Goal: Task Accomplishment & Management: Manage account settings

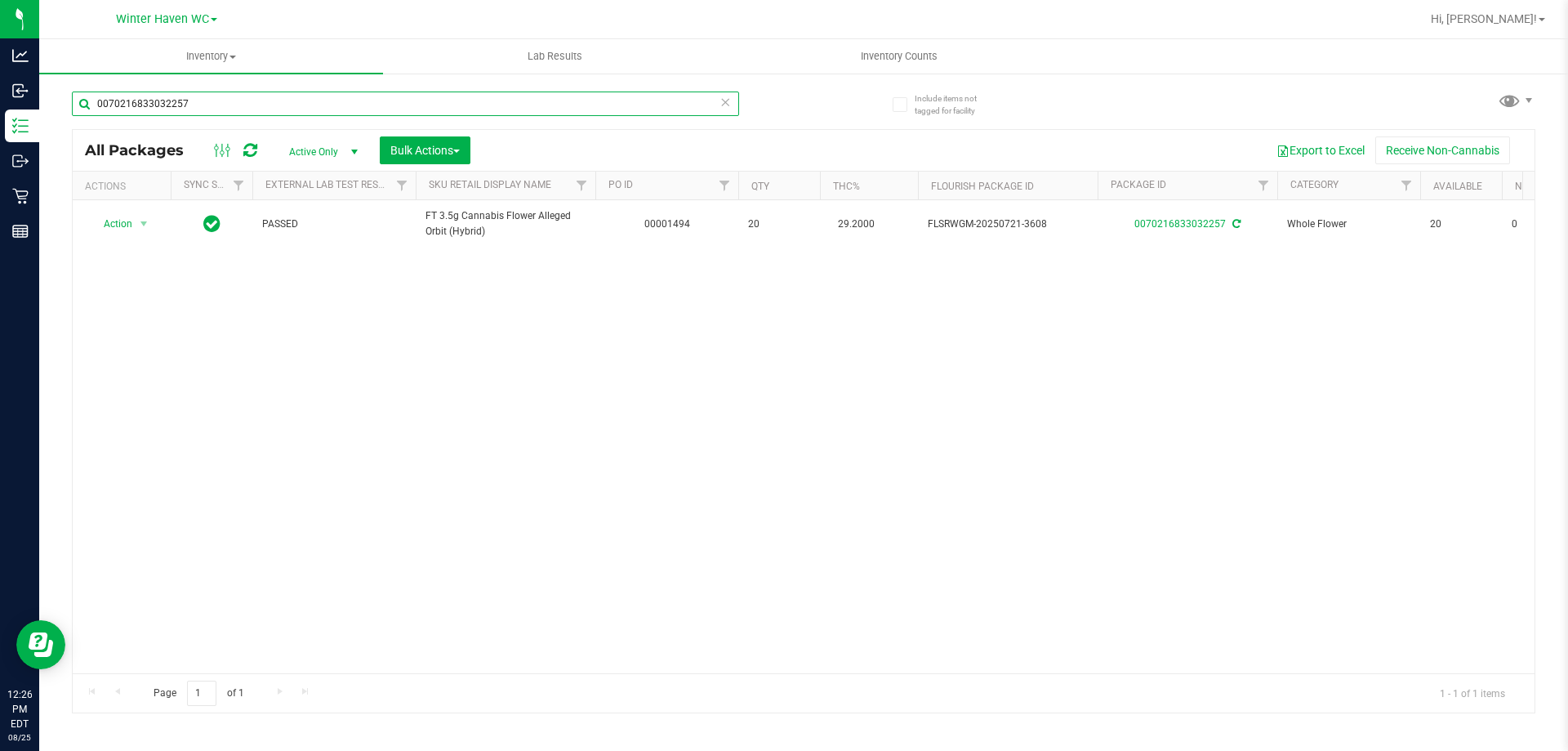
click at [172, 100] on input "0070216833032257" at bounding box center [405, 104] width 667 height 24
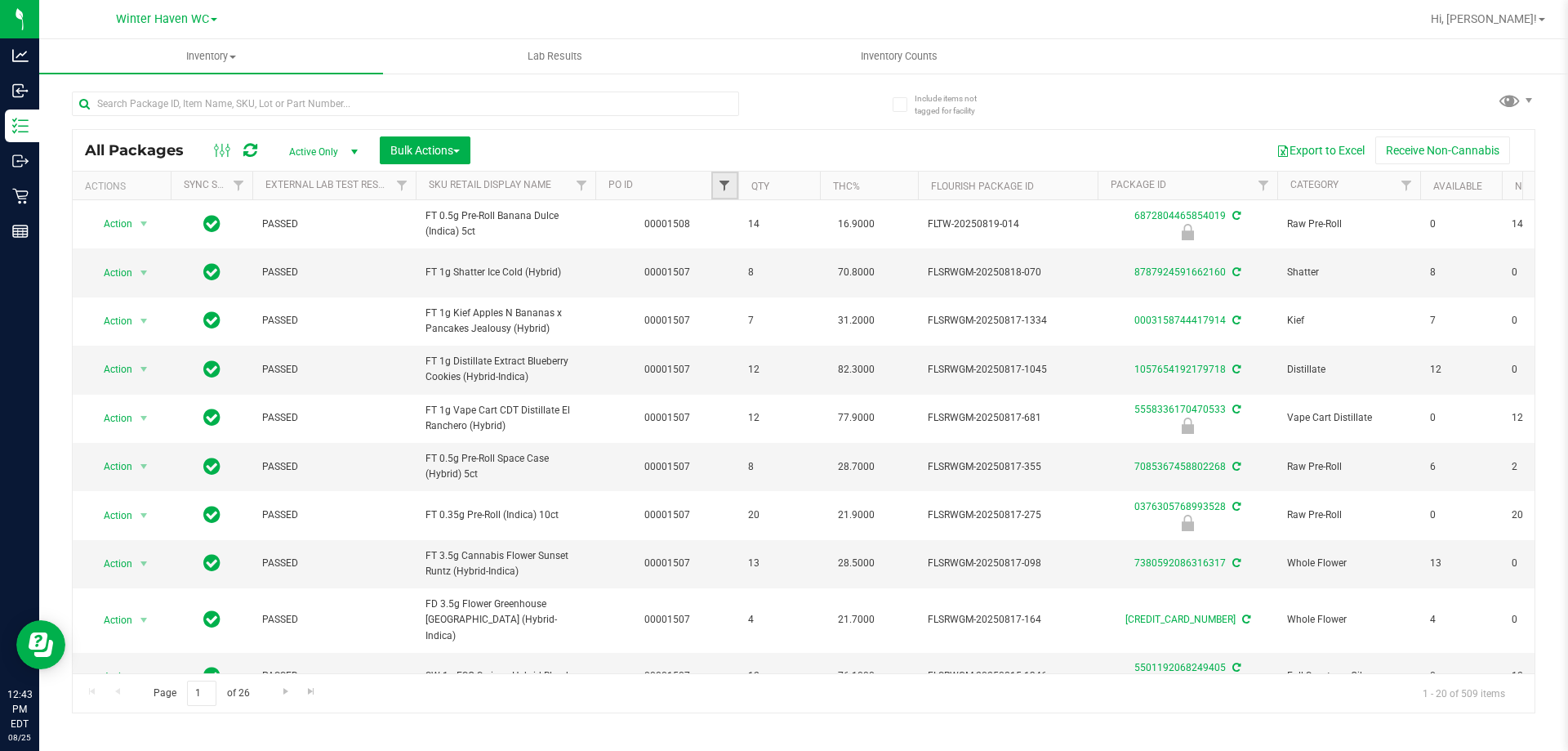
click at [723, 188] on span "Filter" at bounding box center [724, 185] width 13 height 13
type input "1510"
click at [721, 247] on button "Filter" at bounding box center [760, 265] width 78 height 36
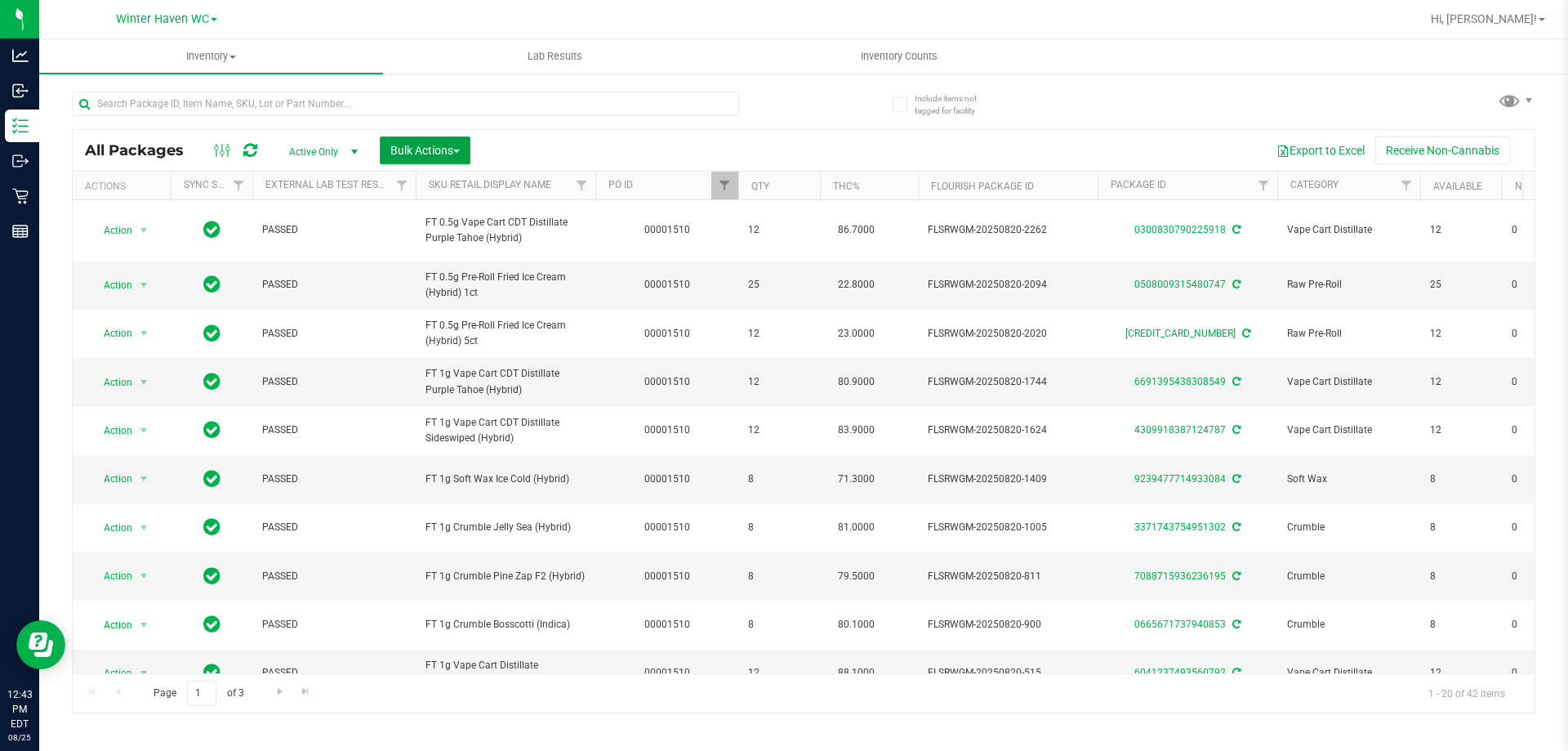
click at [388, 146] on button "Bulk Actions" at bounding box center [425, 151] width 90 height 28
click at [431, 307] on span "Lock/Unlock packages" at bounding box center [445, 307] width 112 height 13
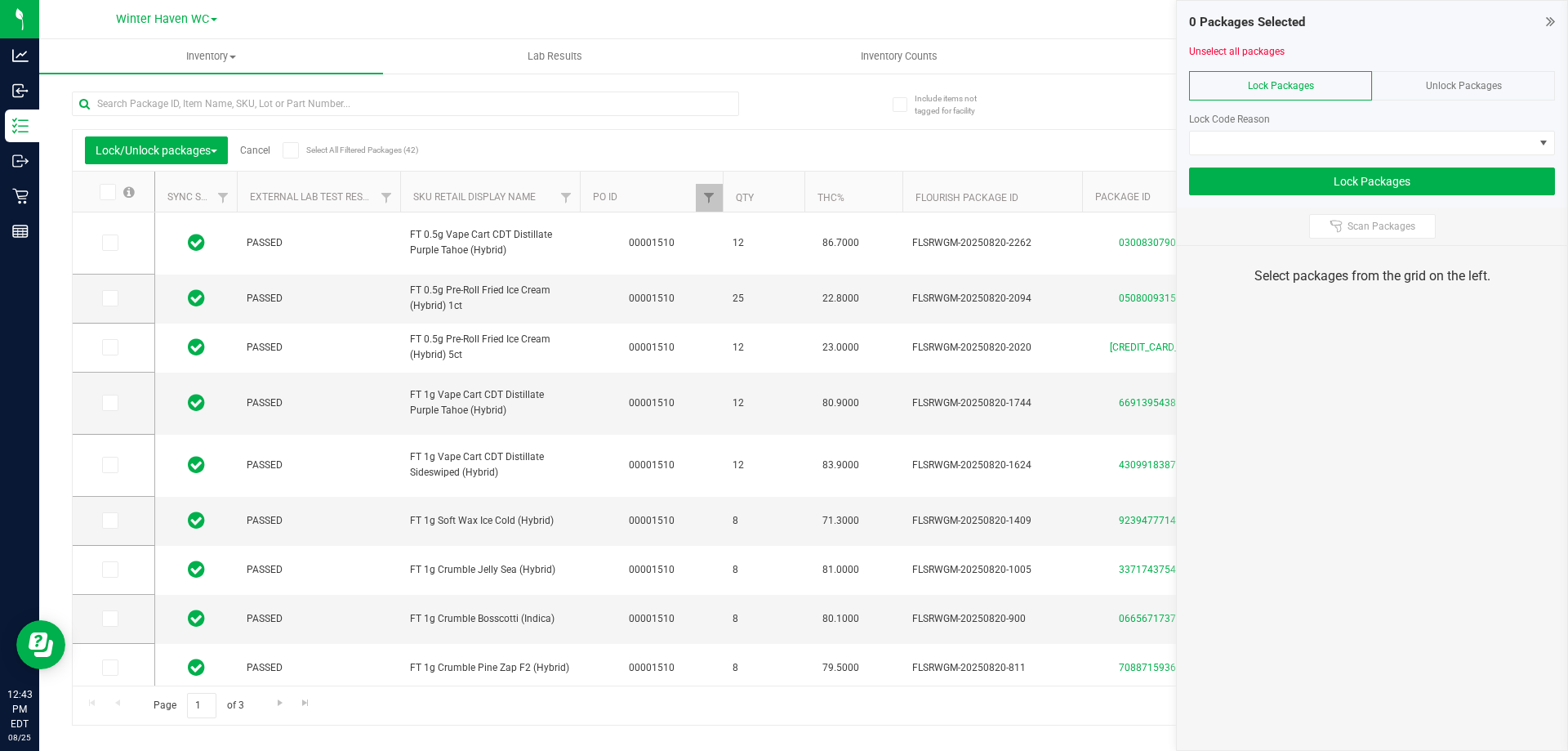
click at [292, 151] on icon at bounding box center [290, 151] width 10 height 0
click at [0, 0] on input "Select All Filtered Packages (42)" at bounding box center [0, 0] width 0 height 0
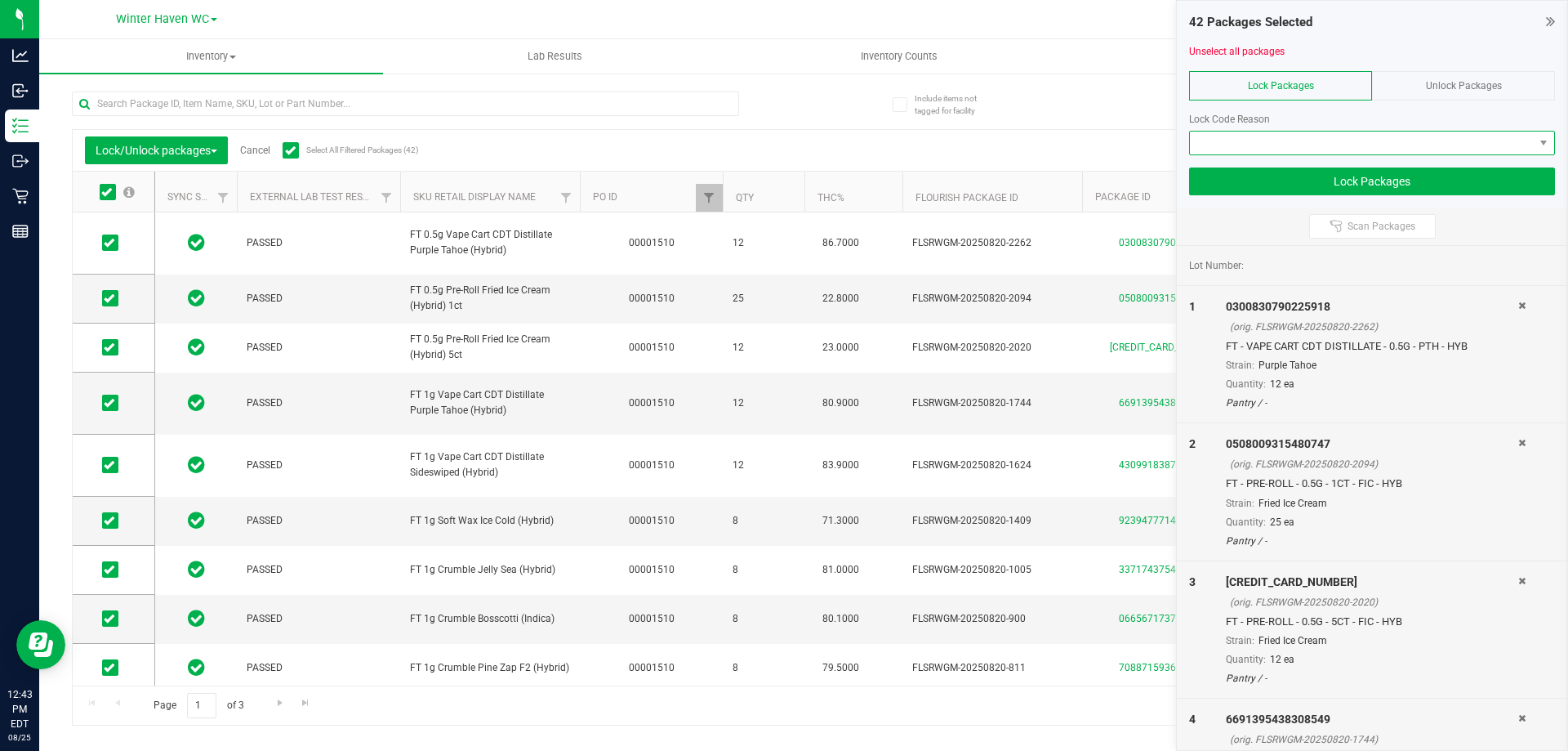
click at [1428, 144] on span at bounding box center [1361, 143] width 344 height 23
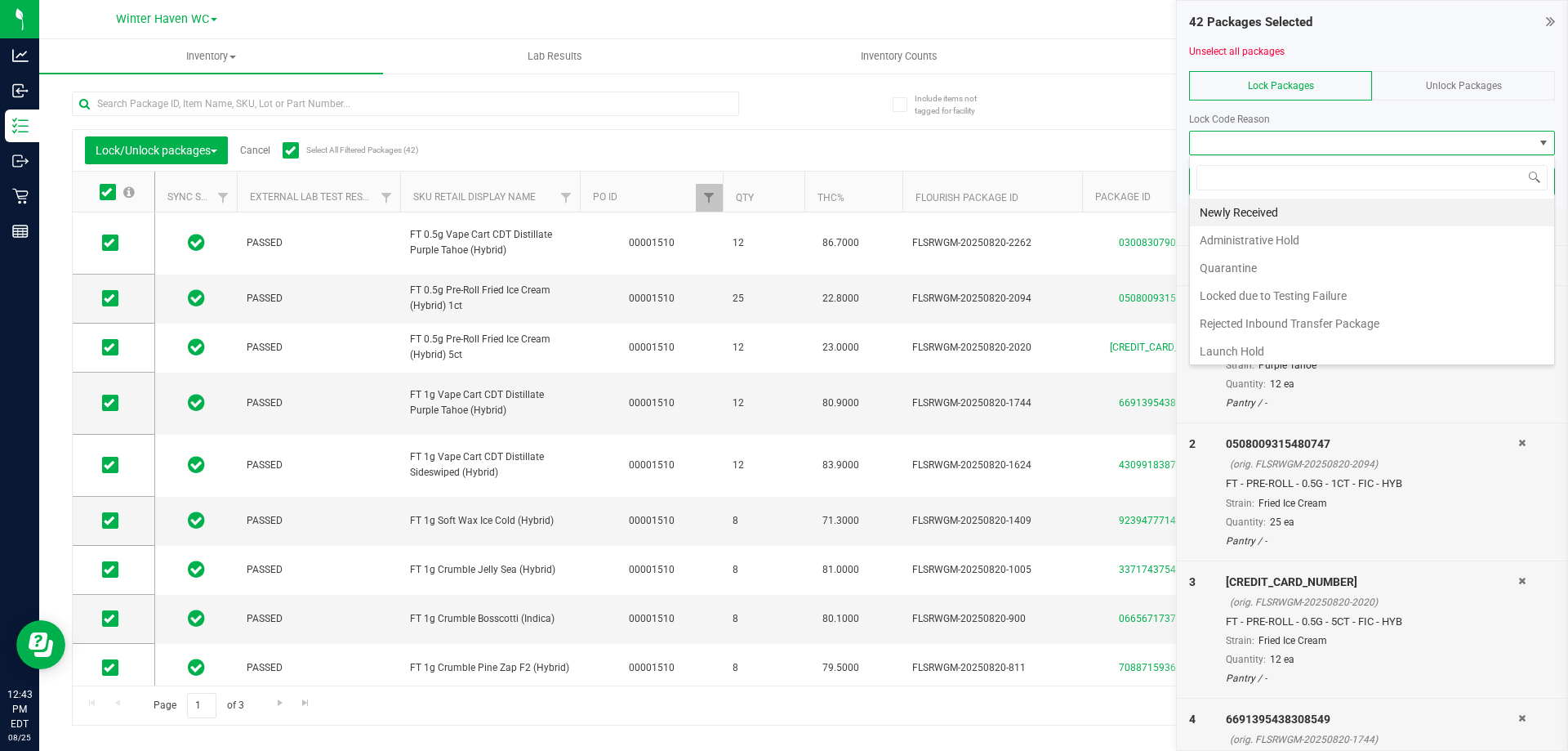
scroll to position [24, 366]
click at [1259, 203] on li "Newly Received" at bounding box center [1371, 212] width 364 height 28
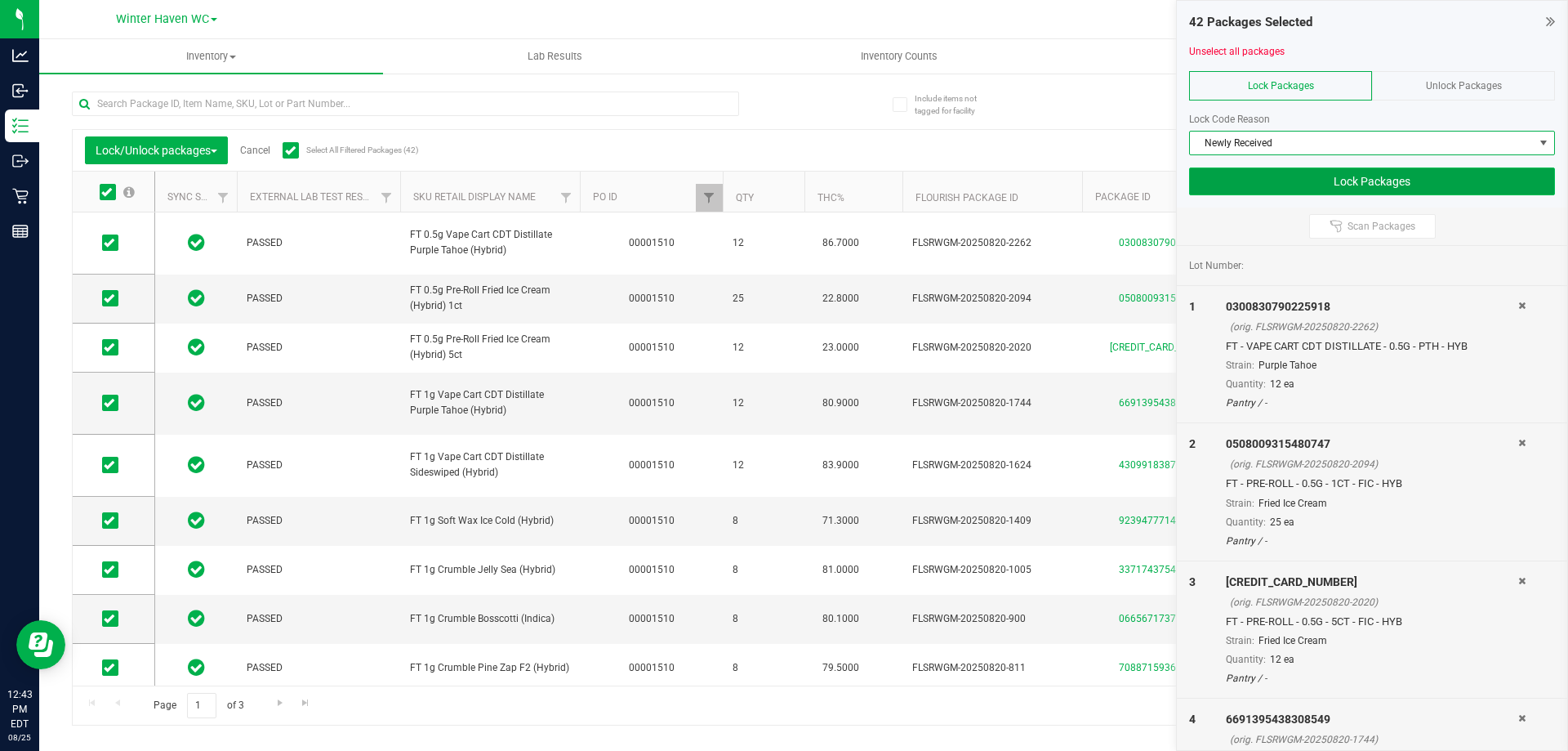
click at [1294, 188] on button "Lock Packages" at bounding box center [1371, 182] width 366 height 28
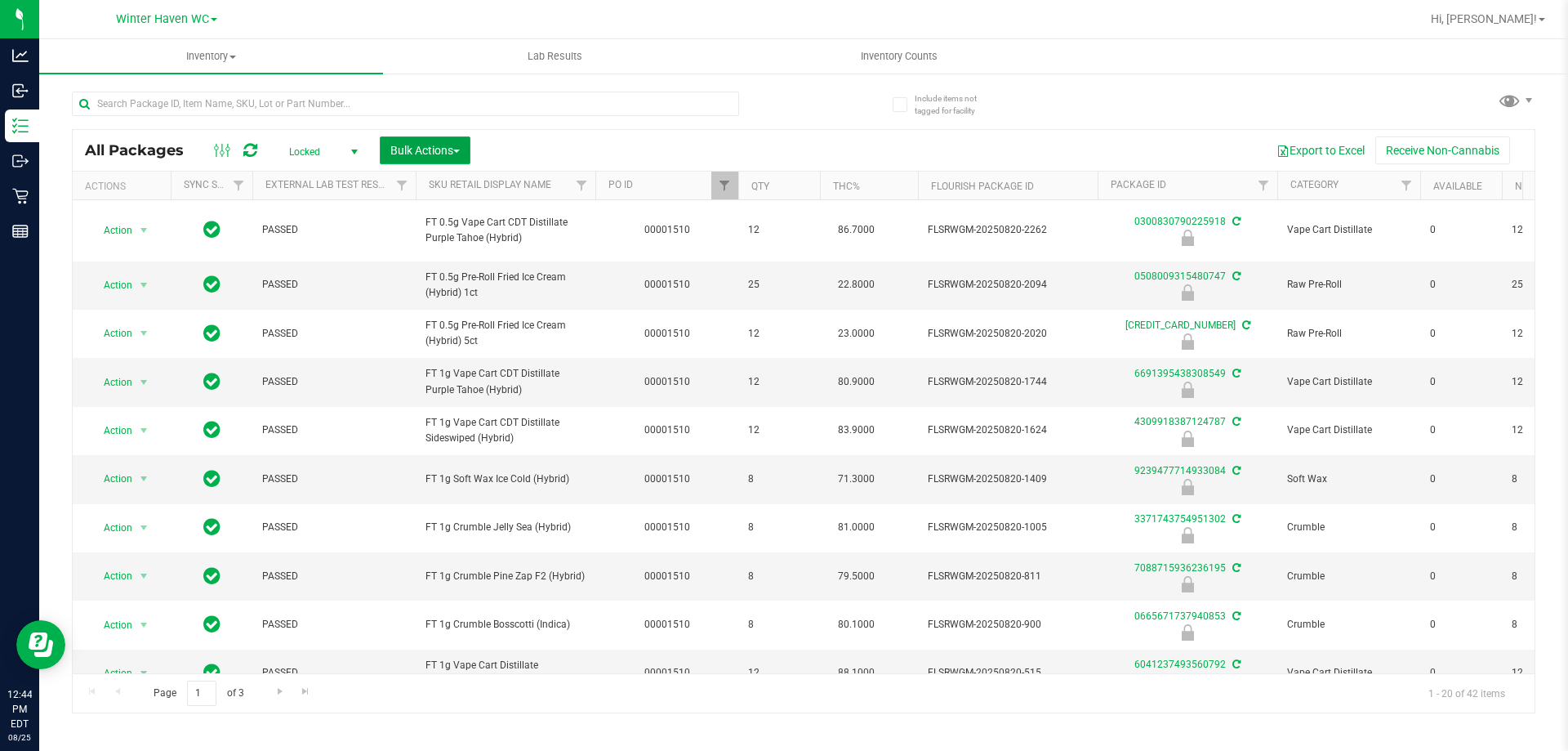
click at [390, 152] on button "Bulk Actions" at bounding box center [425, 151] width 90 height 28
click at [426, 312] on span "Lock/Unlock packages" at bounding box center [445, 307] width 112 height 13
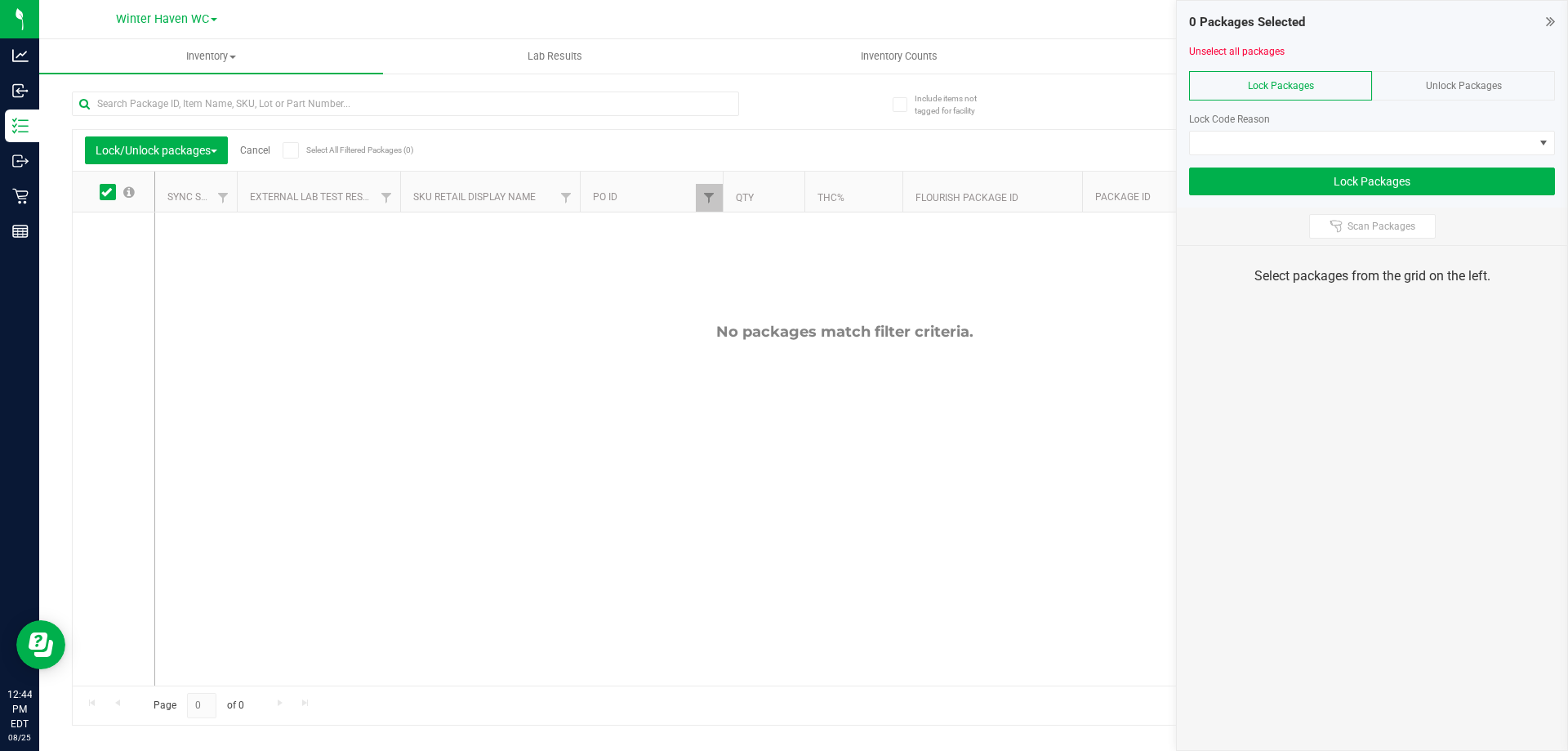
click at [1465, 77] on div "Unlock Packages" at bounding box center [1464, 86] width 183 height 30
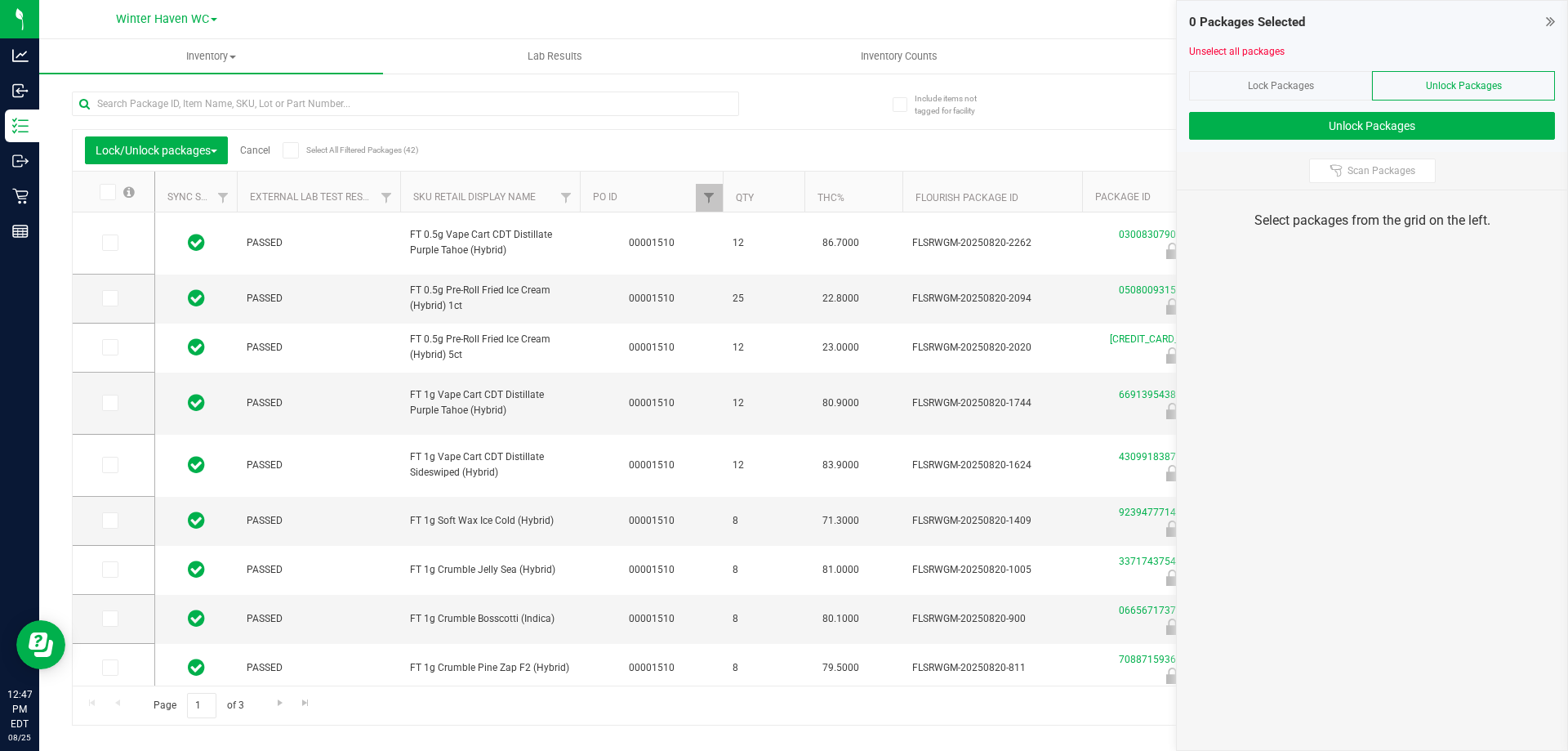
click at [1428, 275] on div "0 Packages Selected Unselect all packages Lock Packages Unlock Packages Unlock …" at bounding box center [1371, 375] width 392 height 751
click at [1355, 161] on button "Scan Packages" at bounding box center [1372, 171] width 127 height 24
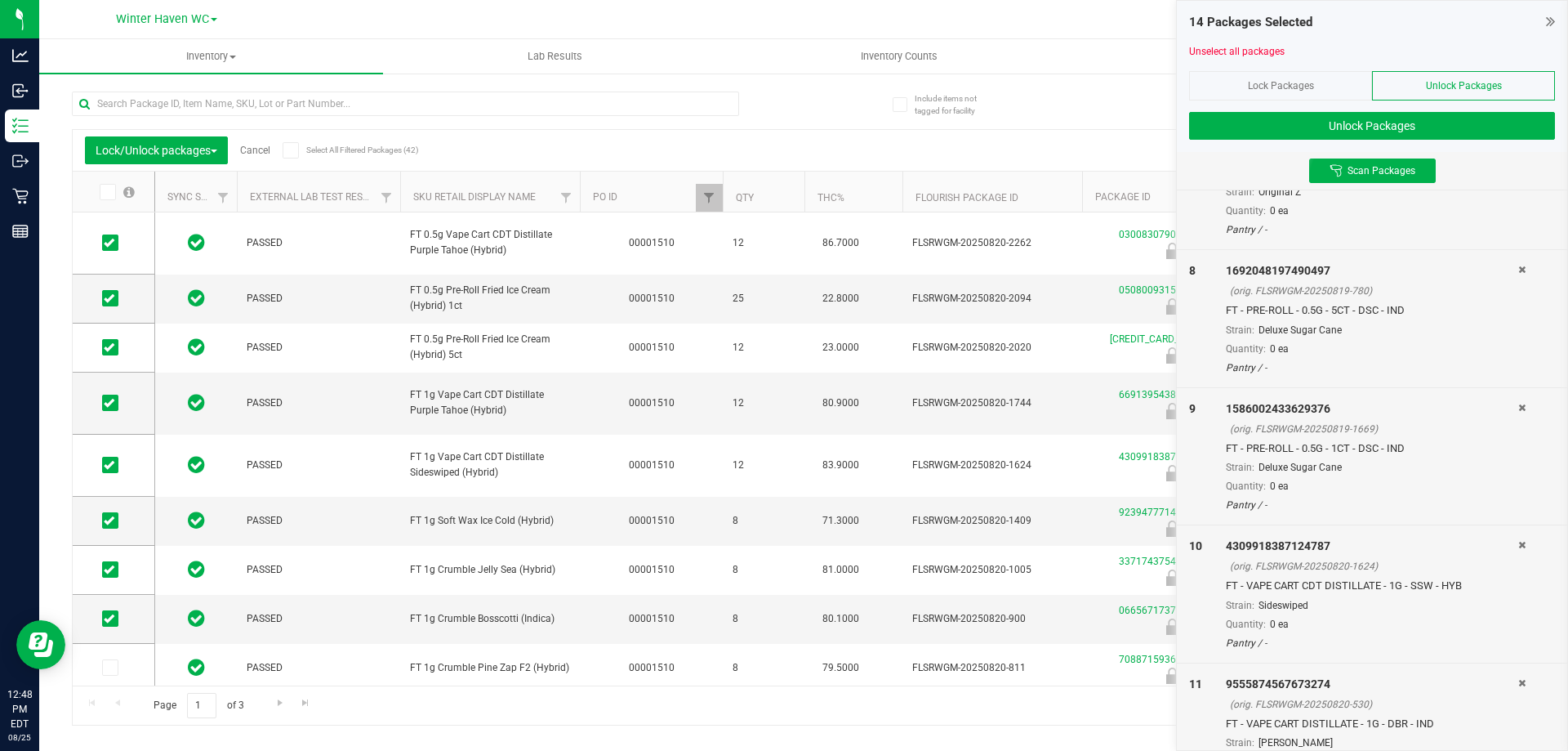
scroll to position [1063, 0]
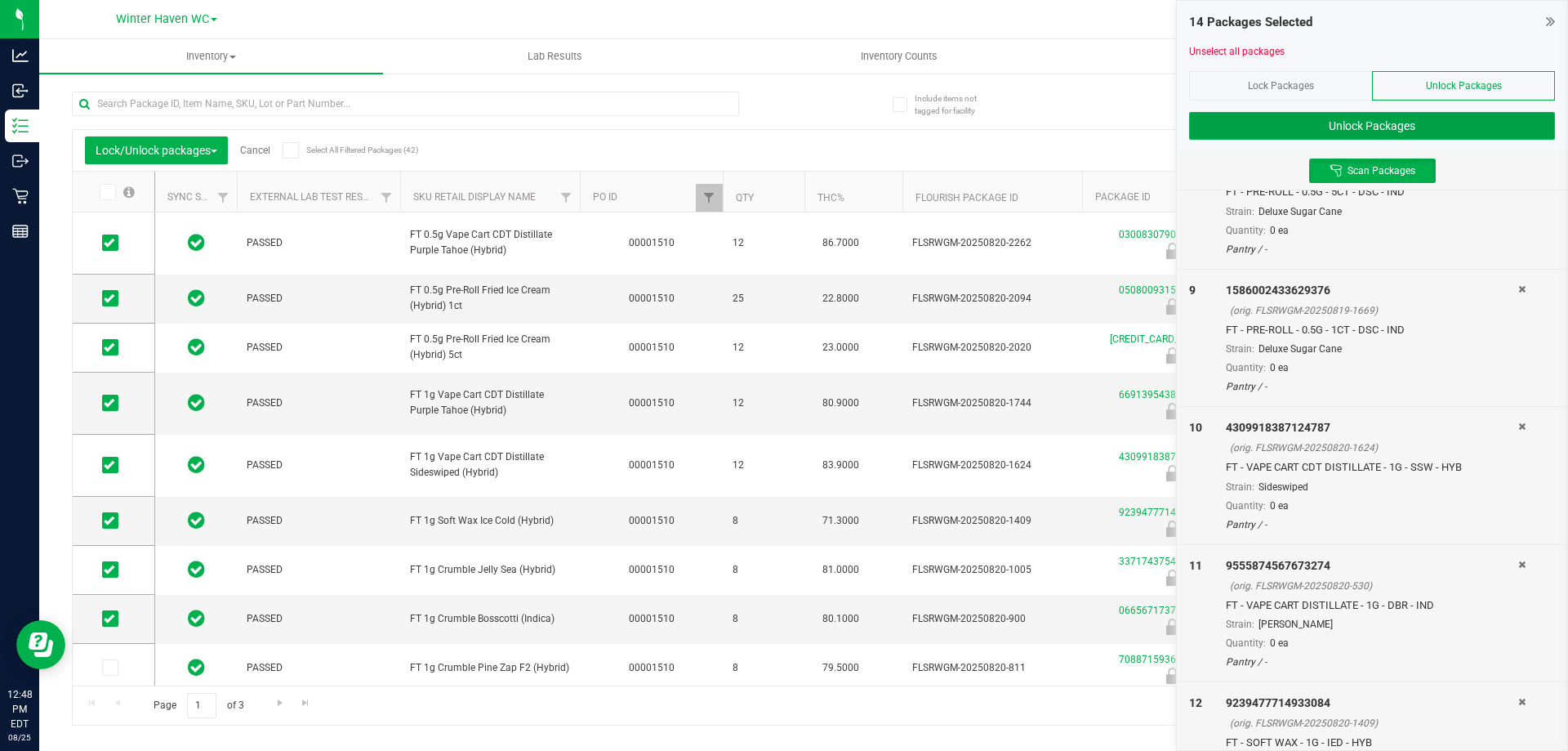
click at [1431, 120] on button "Unlock Packages" at bounding box center [1371, 126] width 366 height 28
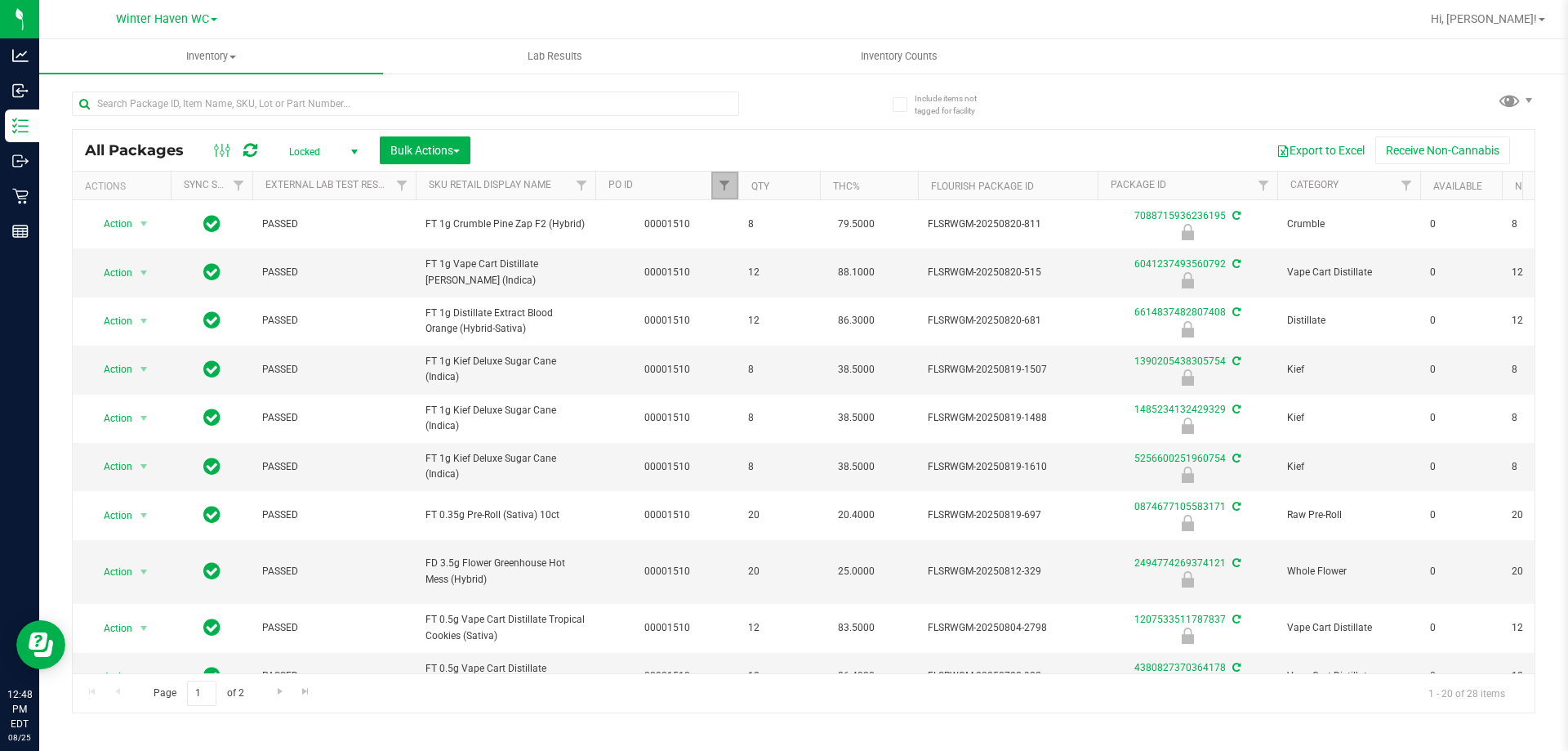
click at [713, 185] on link "Filter" at bounding box center [724, 185] width 27 height 28
click at [835, 262] on button "Clear" at bounding box center [851, 265] width 78 height 36
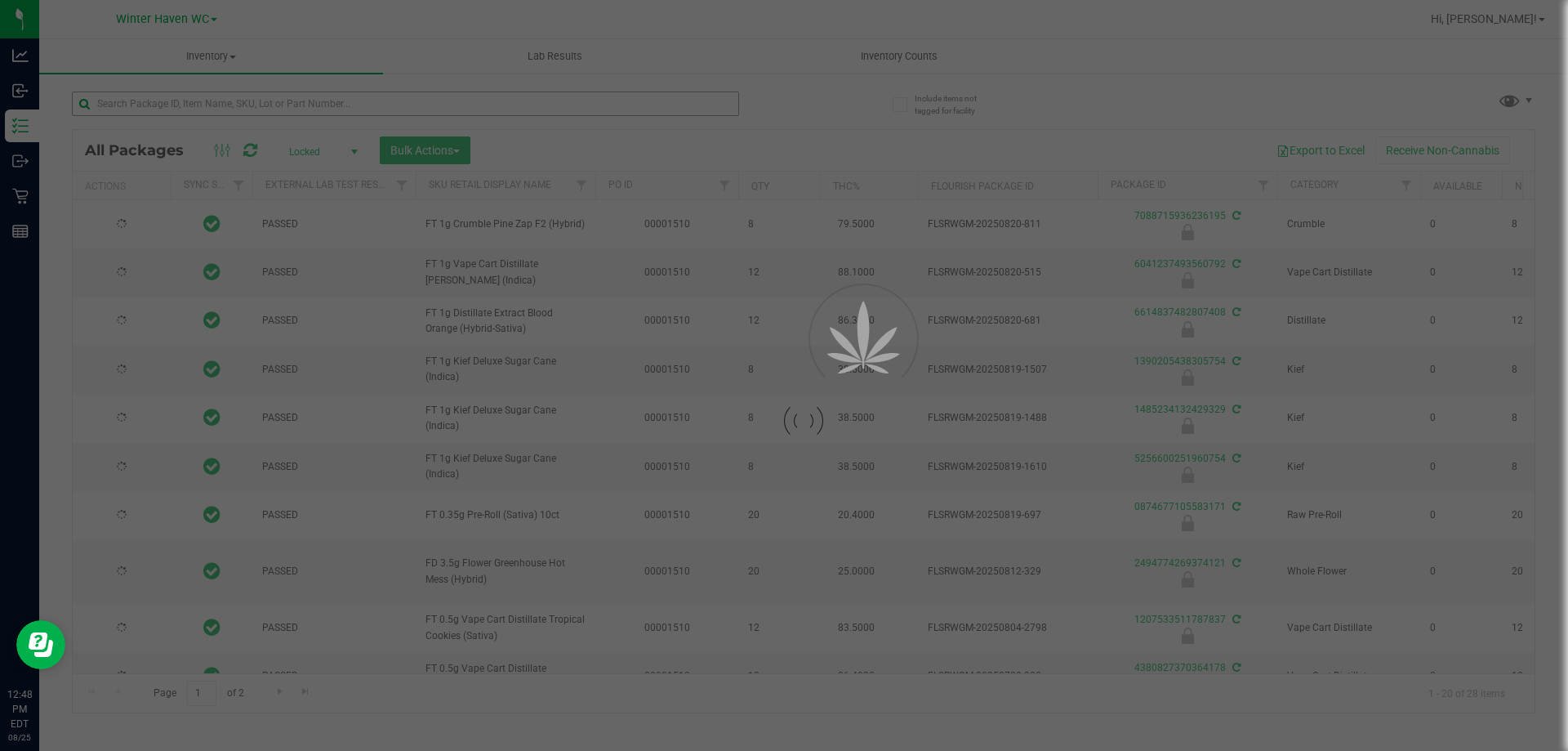
click at [271, 101] on div at bounding box center [784, 375] width 1568 height 751
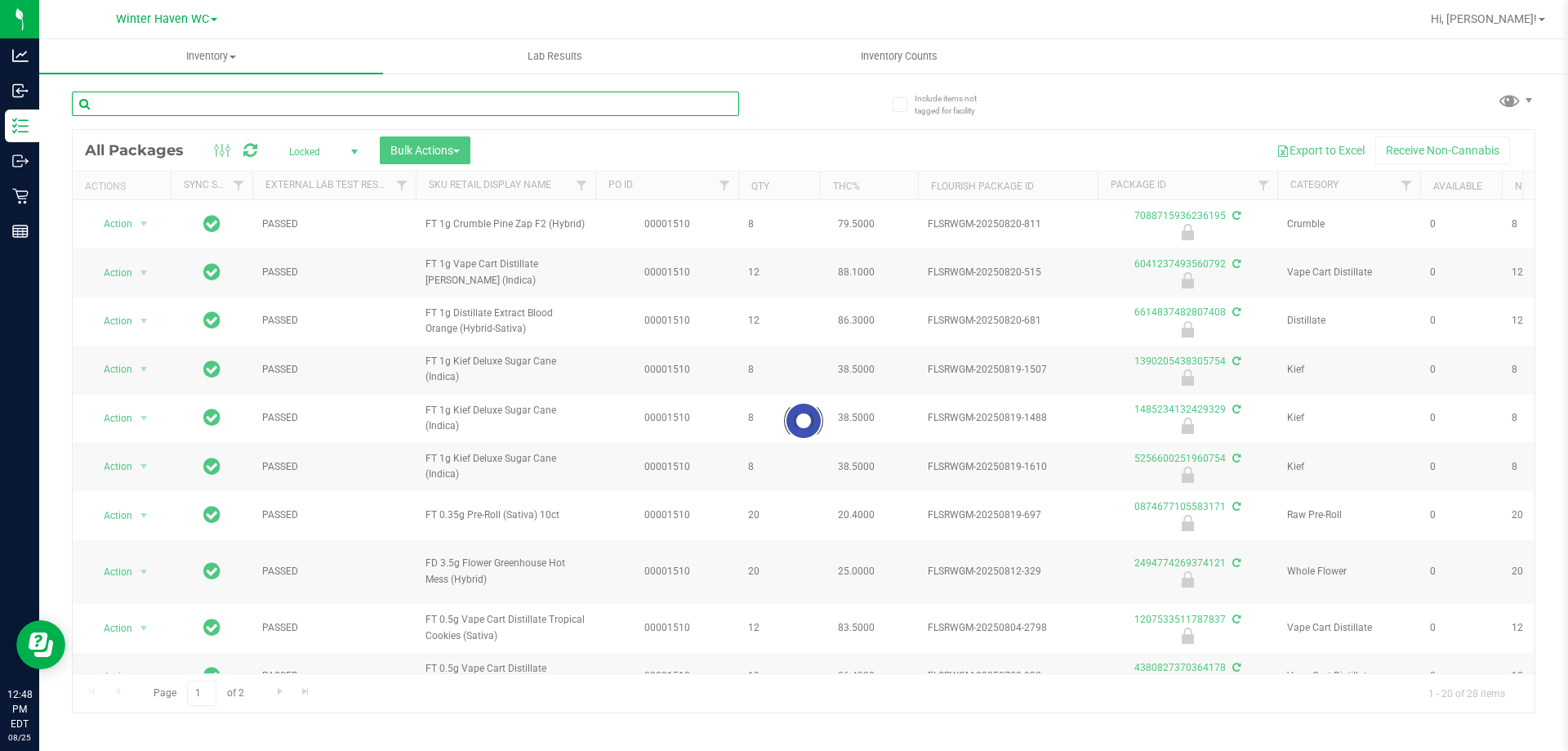
click at [276, 104] on input "text" at bounding box center [405, 104] width 667 height 24
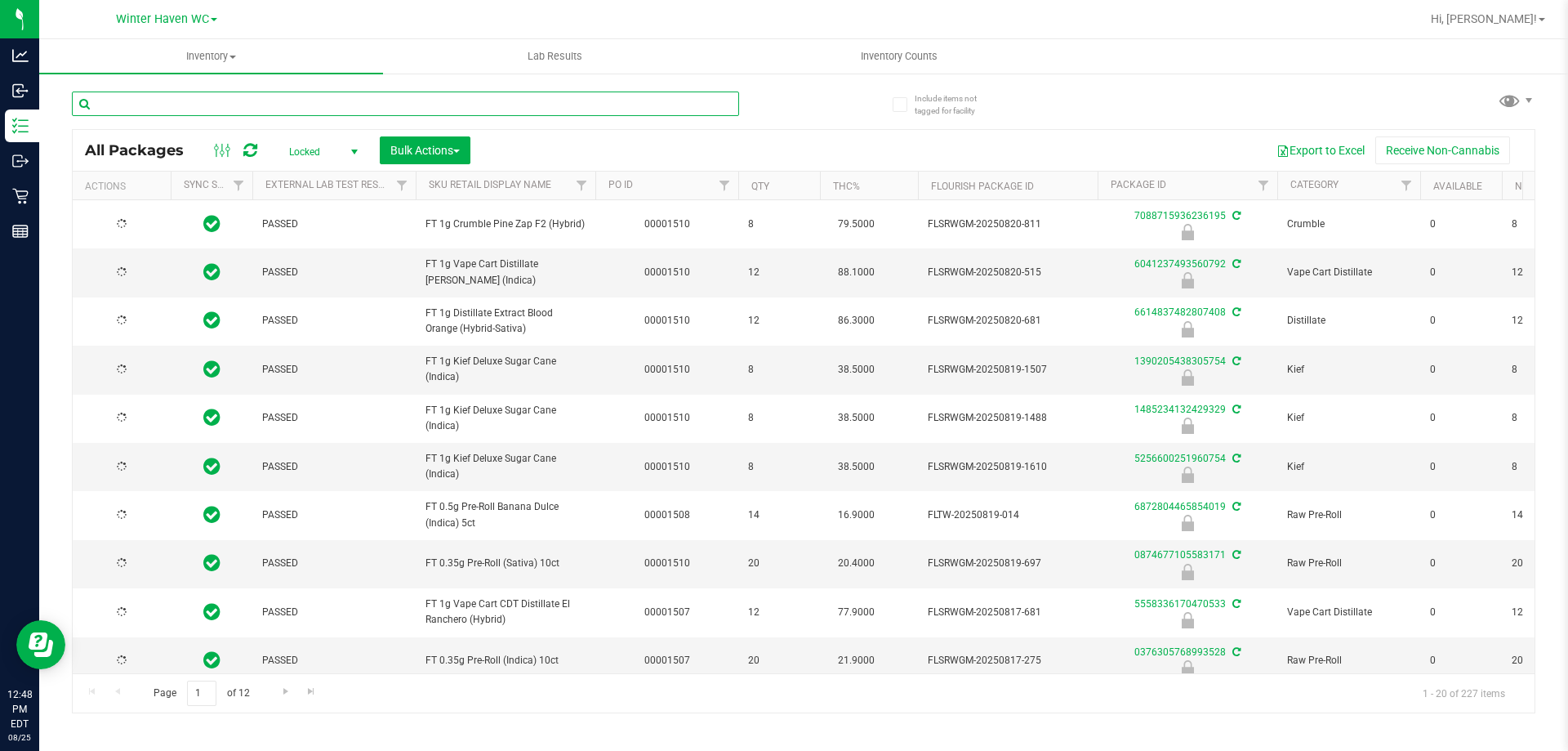
click at [276, 104] on input "text" at bounding box center [405, 104] width 667 height 24
type input "6209221810240647"
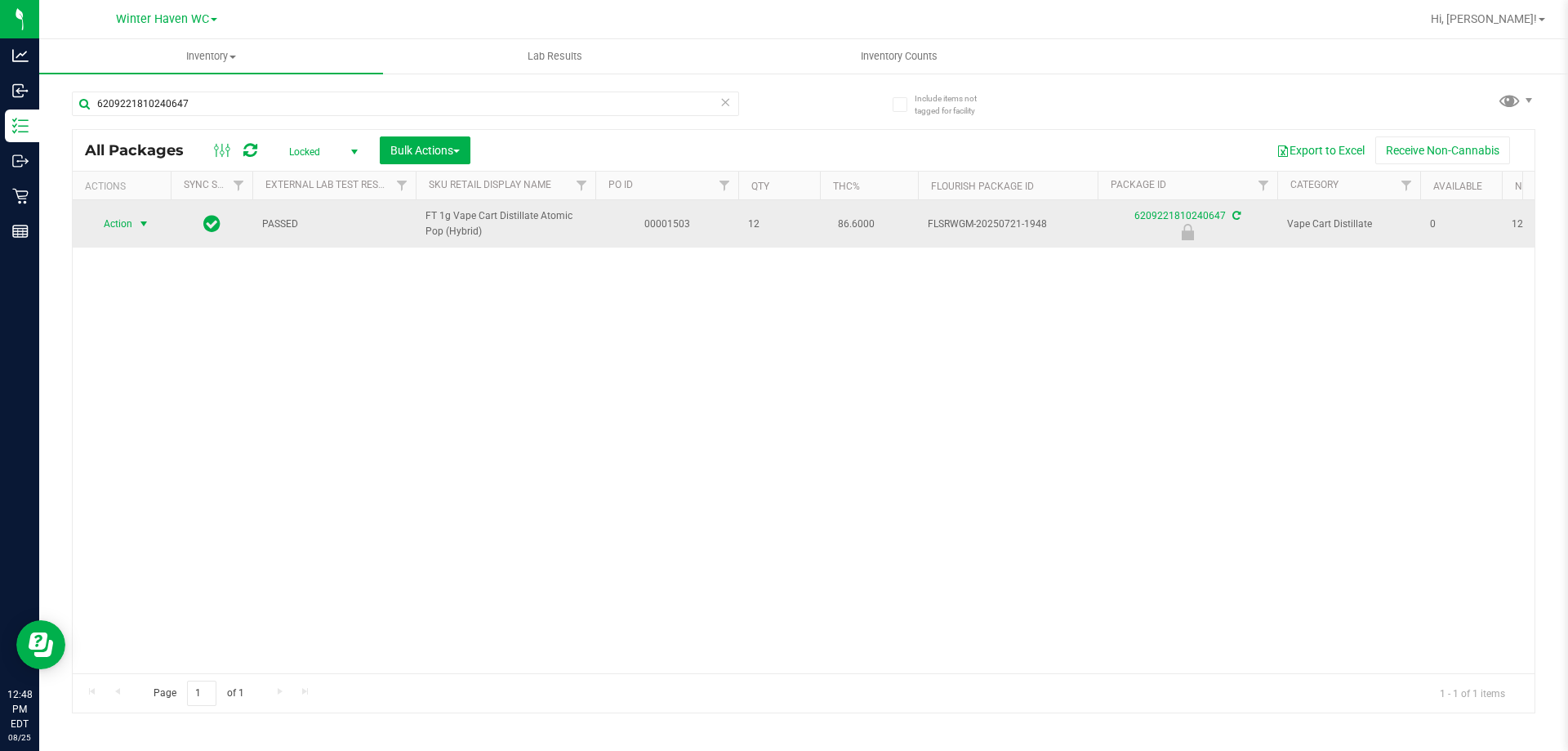
click at [122, 225] on span "Action" at bounding box center [110, 224] width 44 height 23
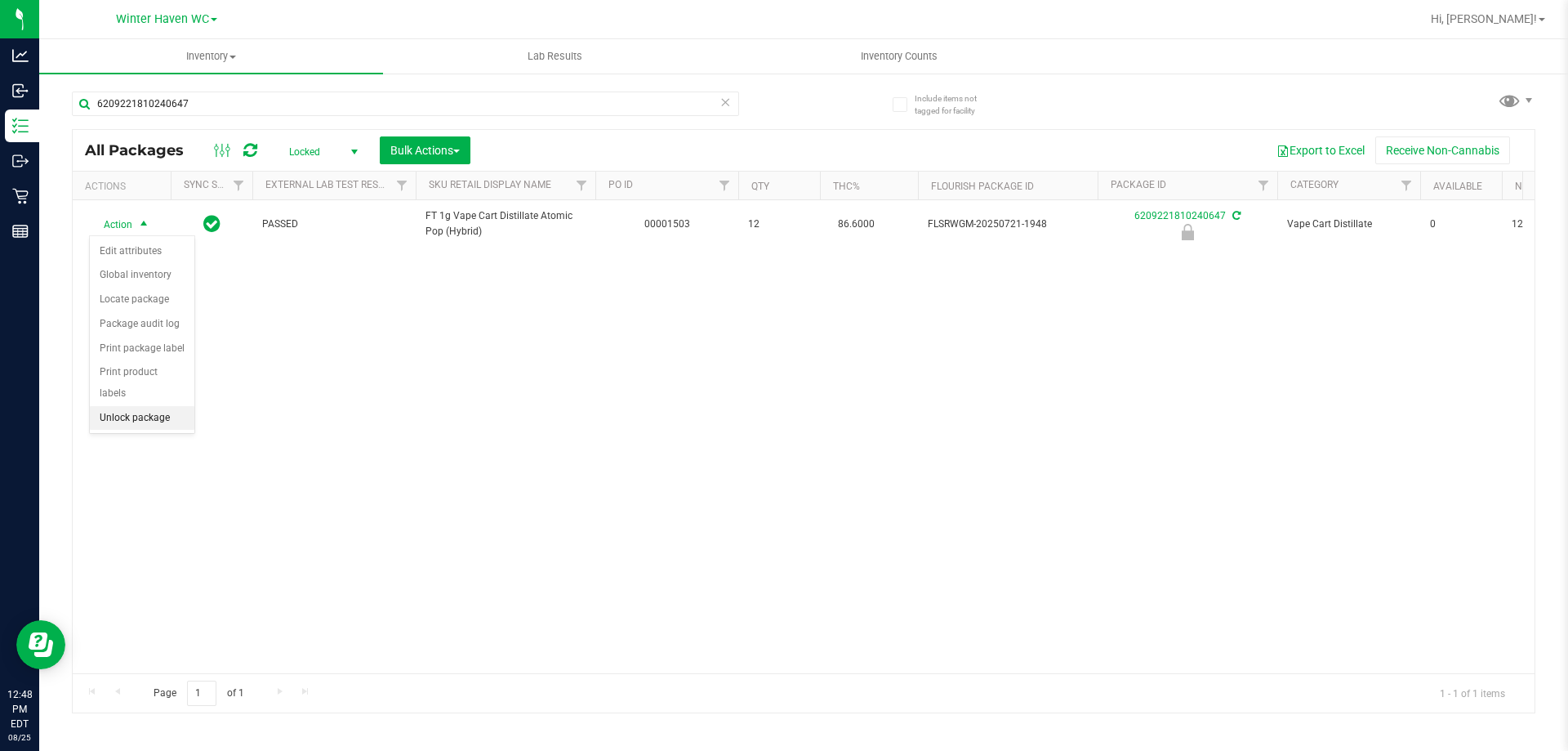
click at [178, 406] on li "Unlock package" at bounding box center [142, 419] width 104 height 24
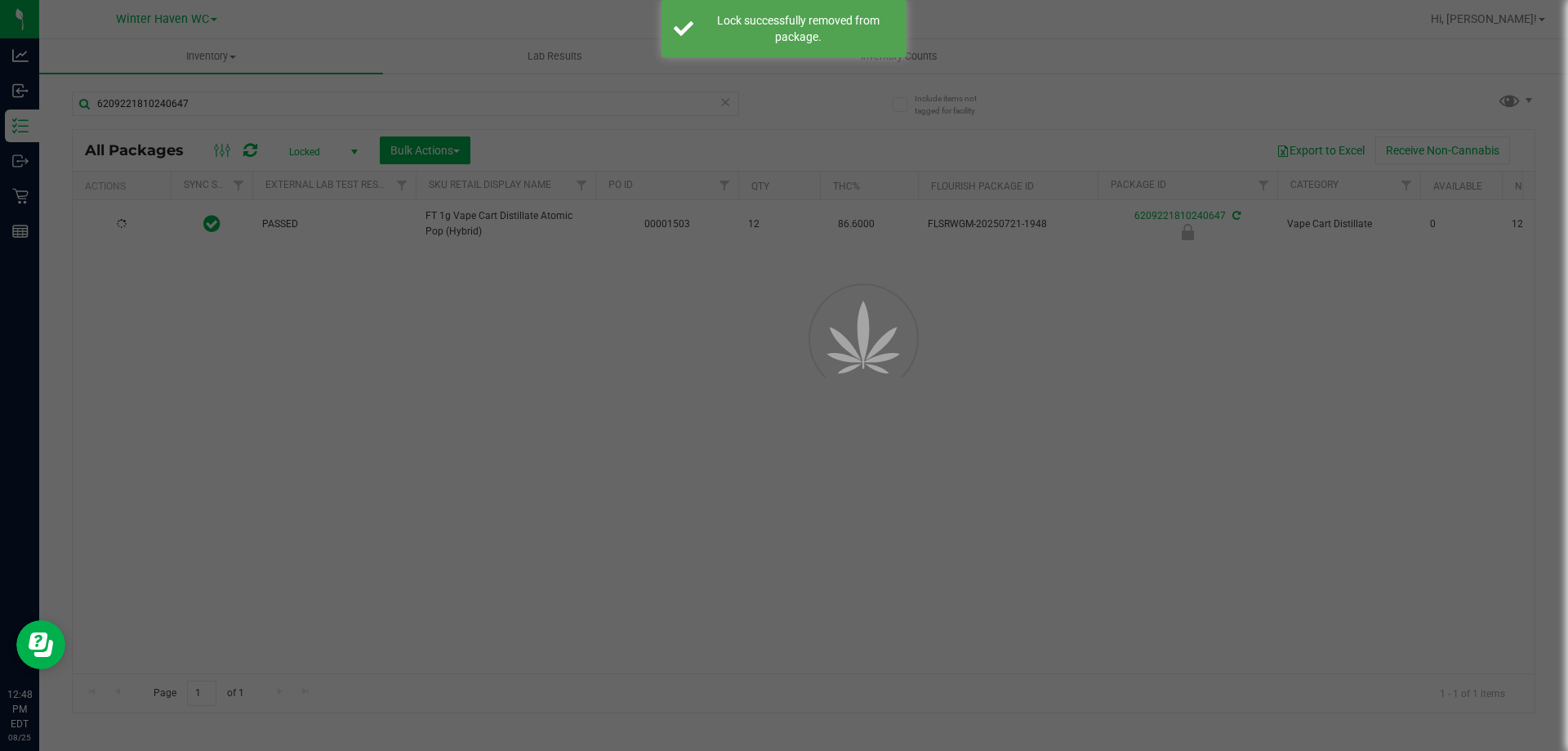
click at [323, 144] on div at bounding box center [784, 375] width 1568 height 751
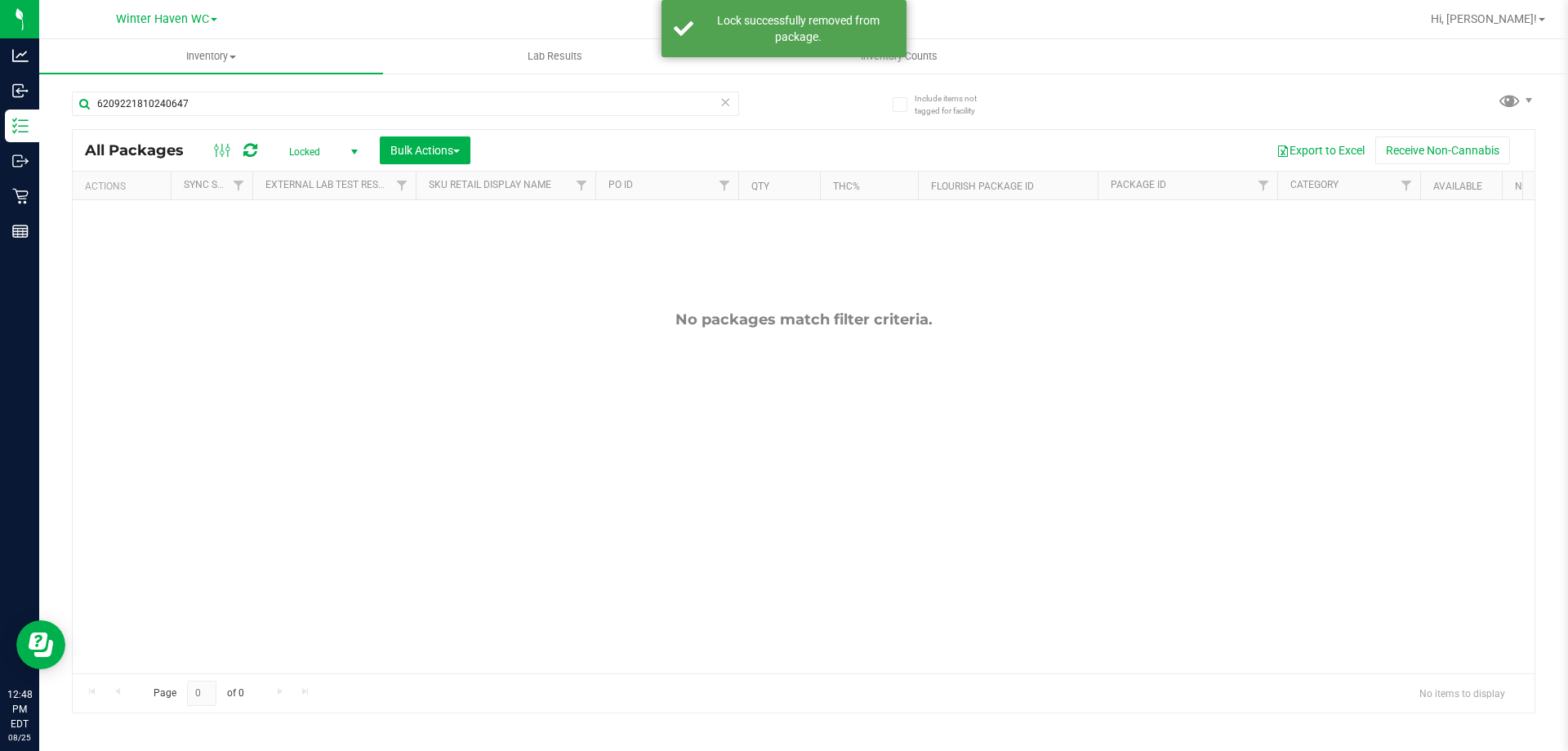
click at [317, 148] on span "Locked" at bounding box center [319, 152] width 90 height 23
click at [311, 176] on li "Active Only" at bounding box center [318, 178] width 88 height 24
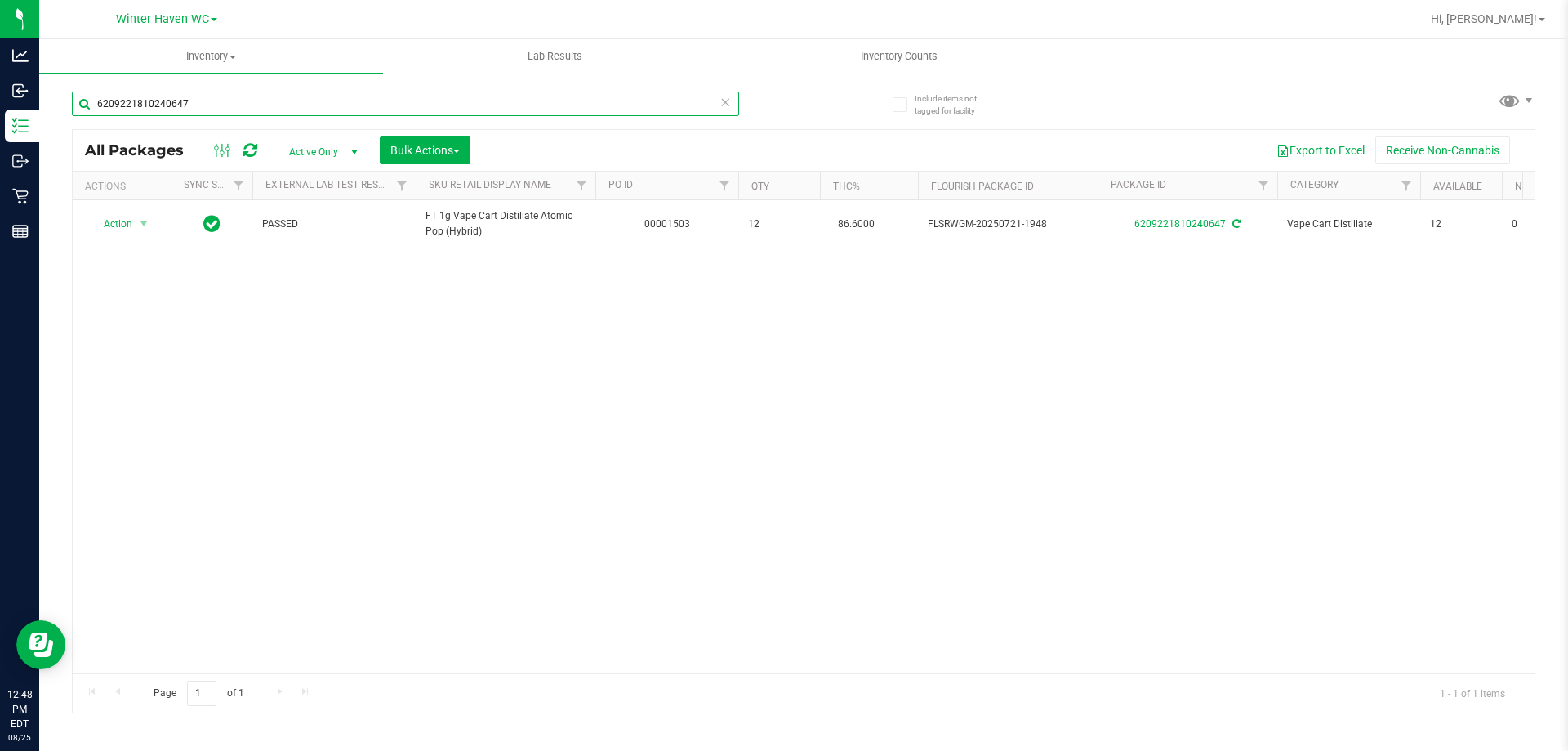
drag, startPoint x: 221, startPoint y: 112, endPoint x: 84, endPoint y: 107, distance: 137.1
click at [72, 106] on input "6209221810240647" at bounding box center [405, 104] width 667 height 24
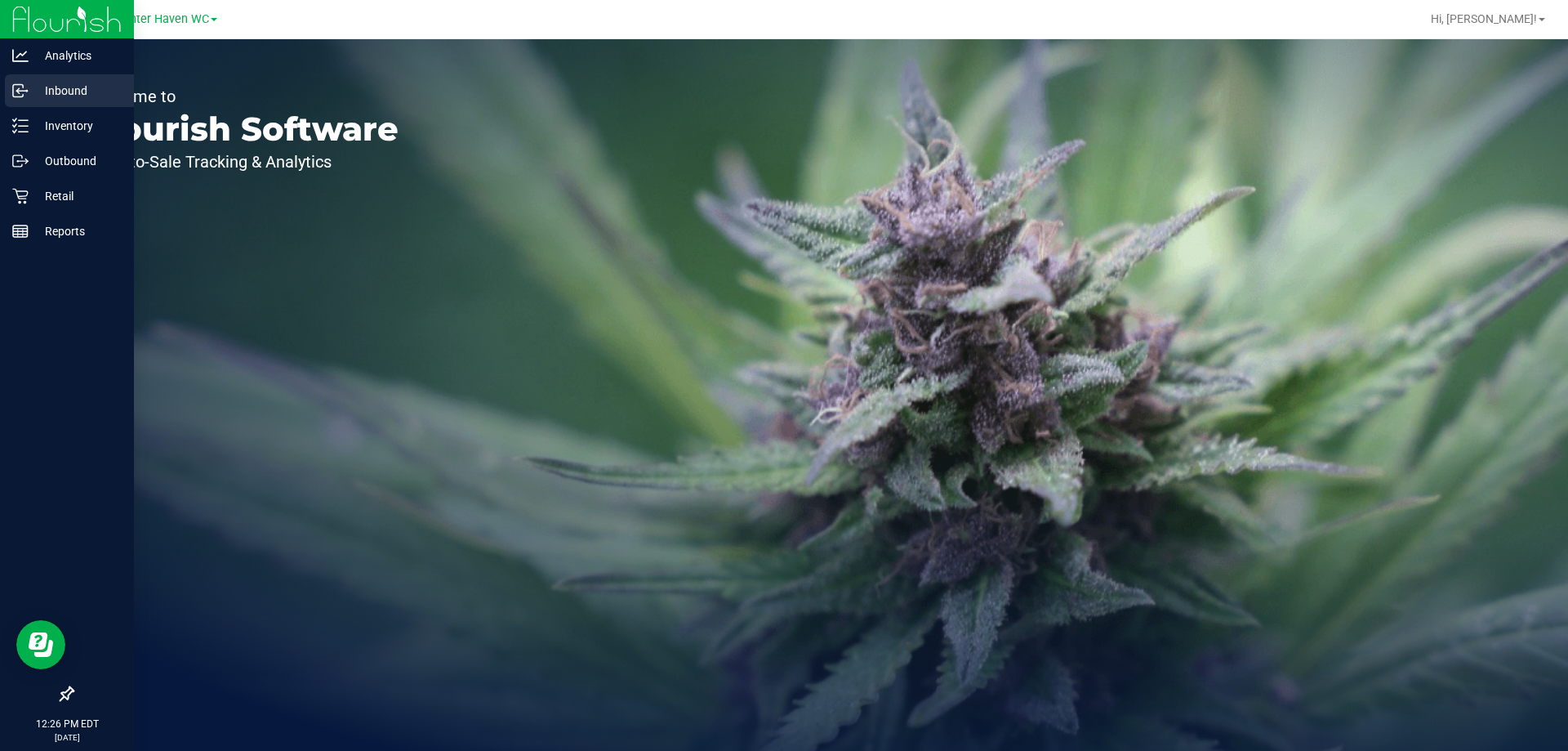
click at [30, 91] on p "Inbound" at bounding box center [77, 91] width 98 height 20
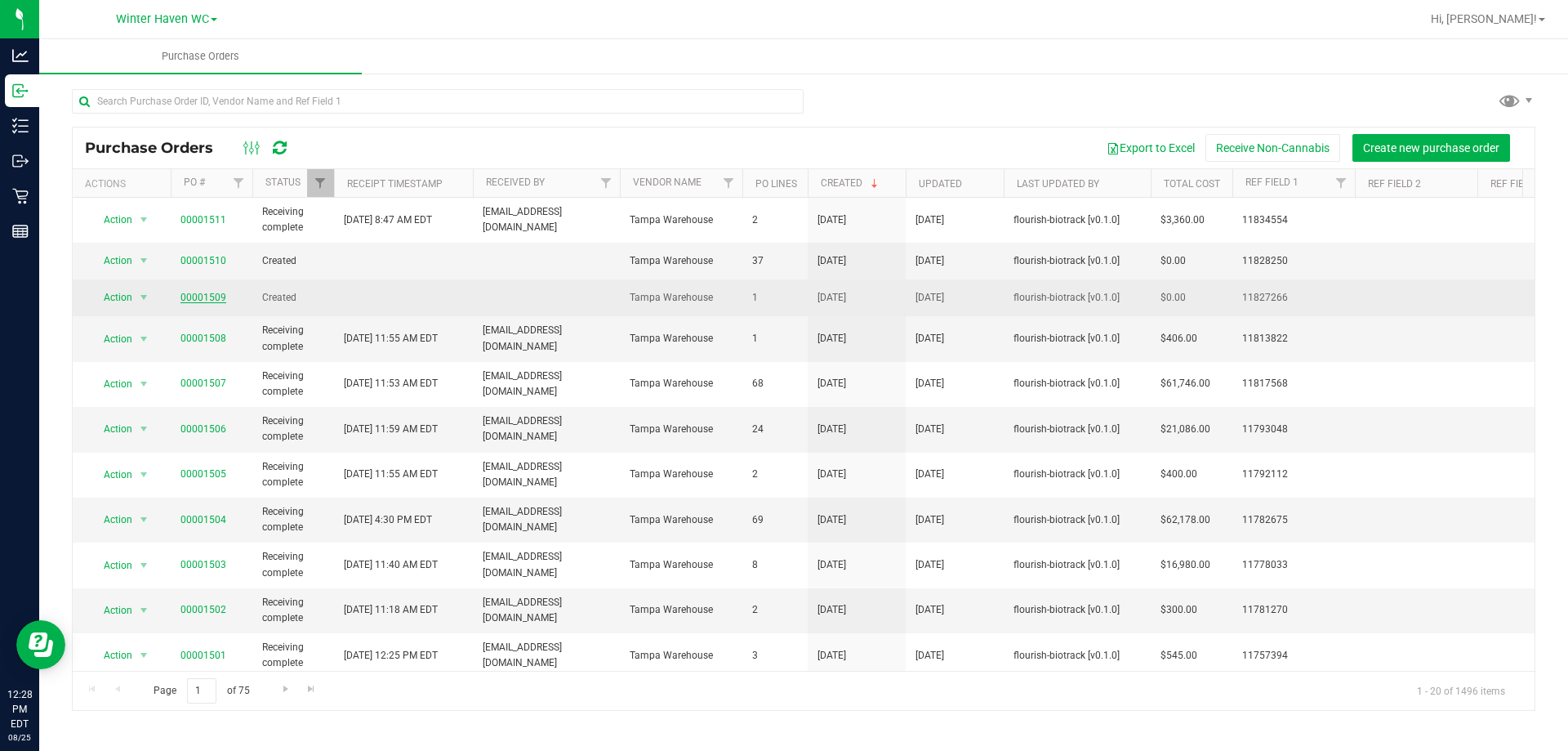
click at [221, 295] on link "00001509" at bounding box center [204, 297] width 46 height 11
click at [215, 298] on link "00001509" at bounding box center [204, 297] width 46 height 11
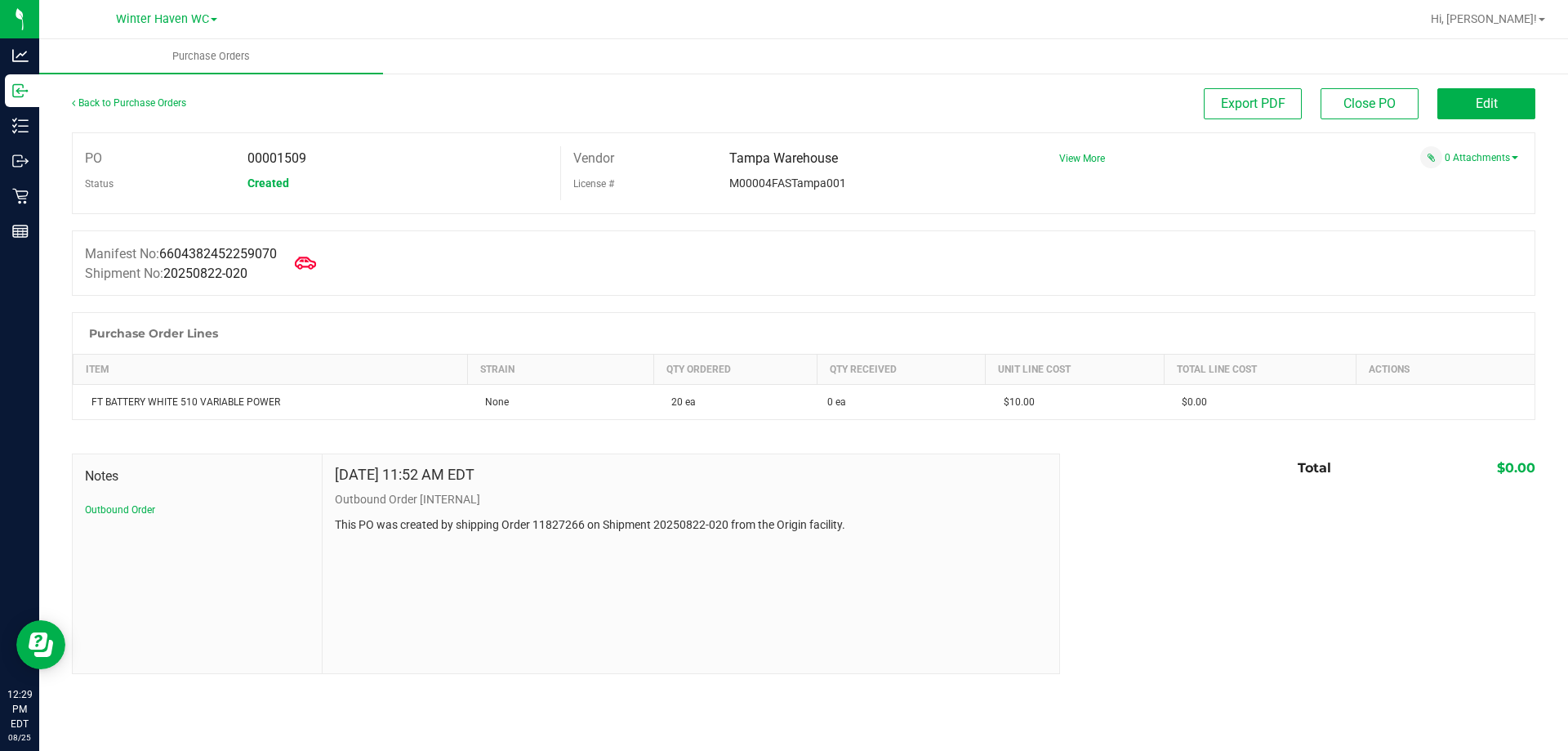
click at [319, 252] on span at bounding box center [305, 263] width 36 height 36
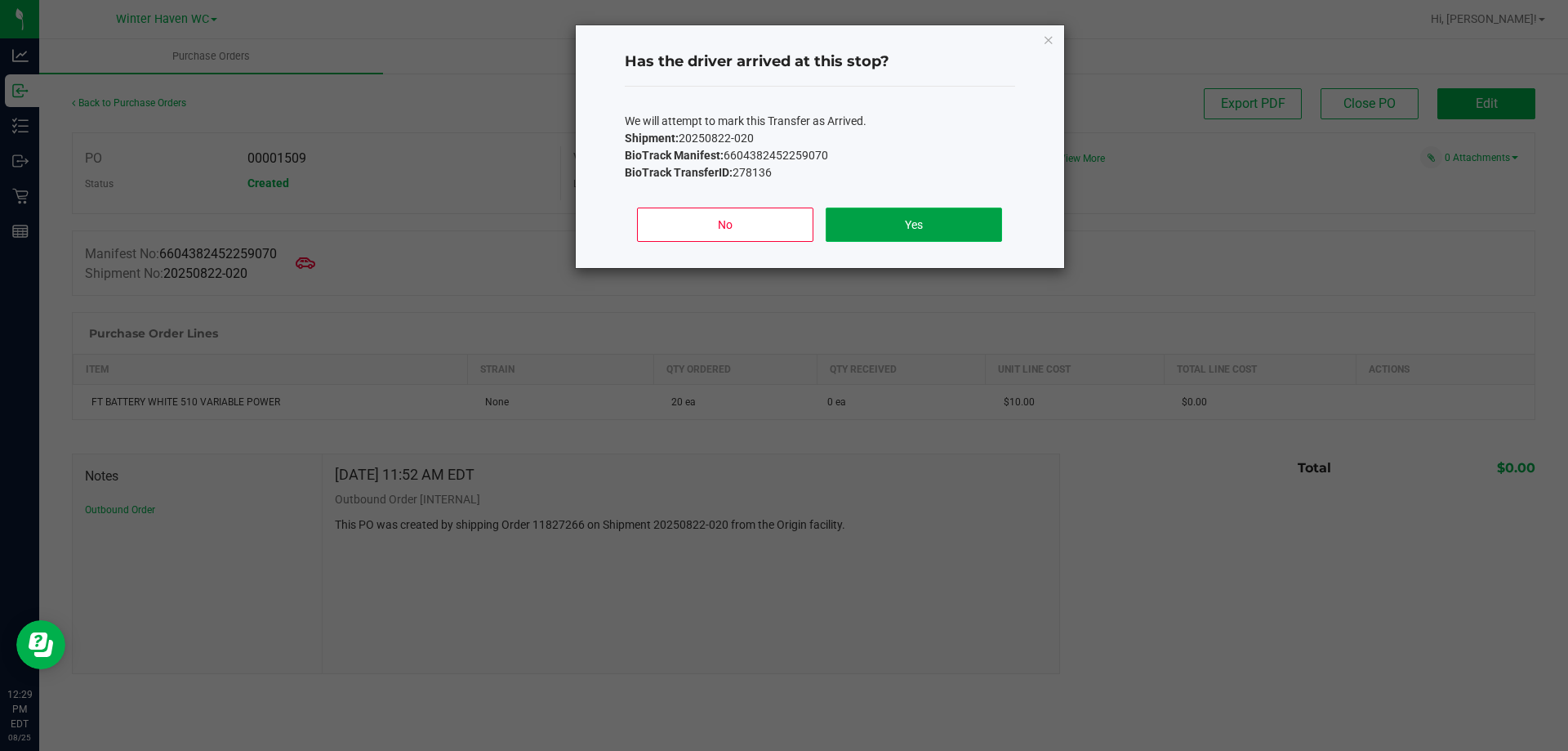
click at [877, 212] on button "Yes" at bounding box center [913, 225] width 176 height 34
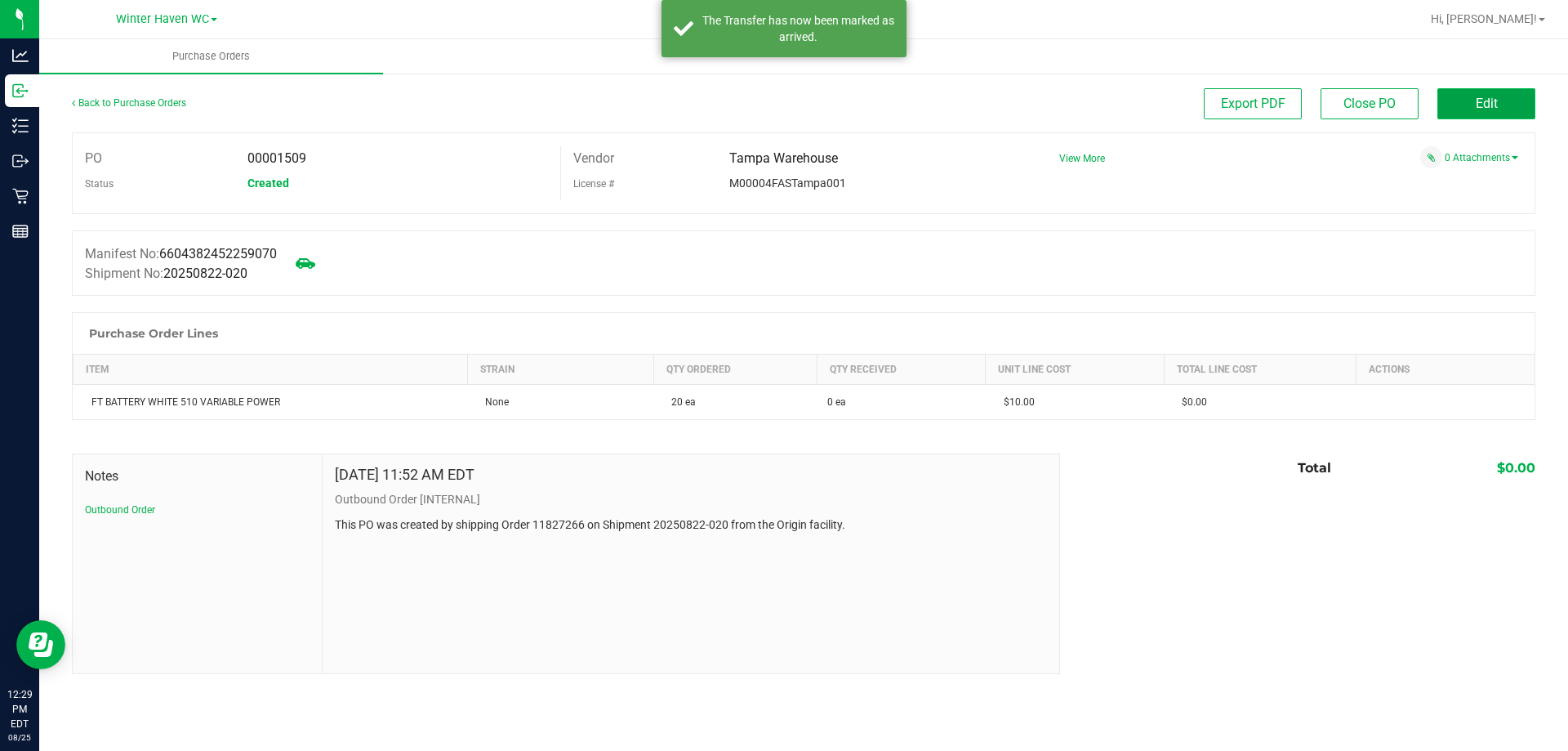
click at [1448, 110] on button "Edit" at bounding box center [1486, 104] width 98 height 31
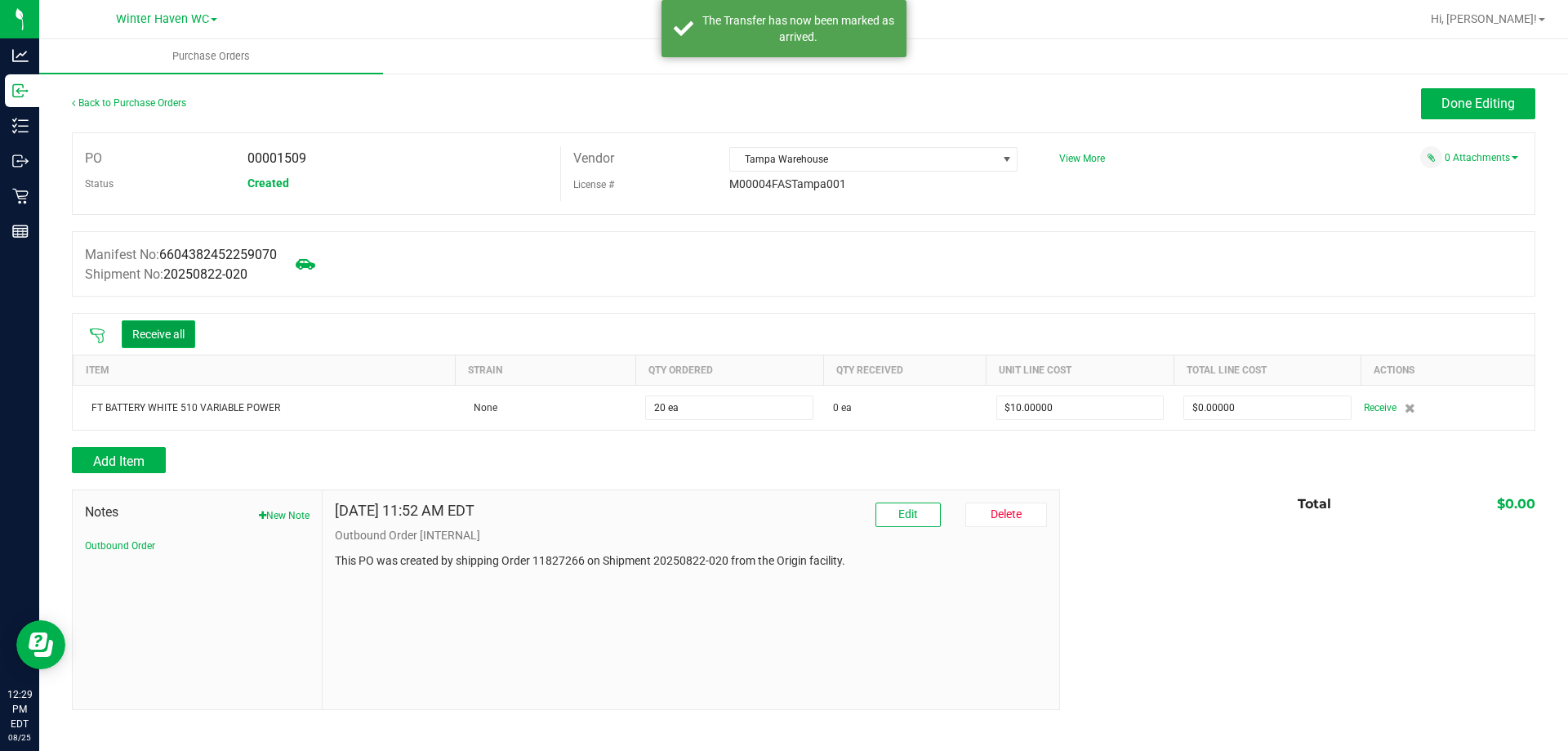
click at [189, 337] on button "Receive all" at bounding box center [158, 334] width 74 height 28
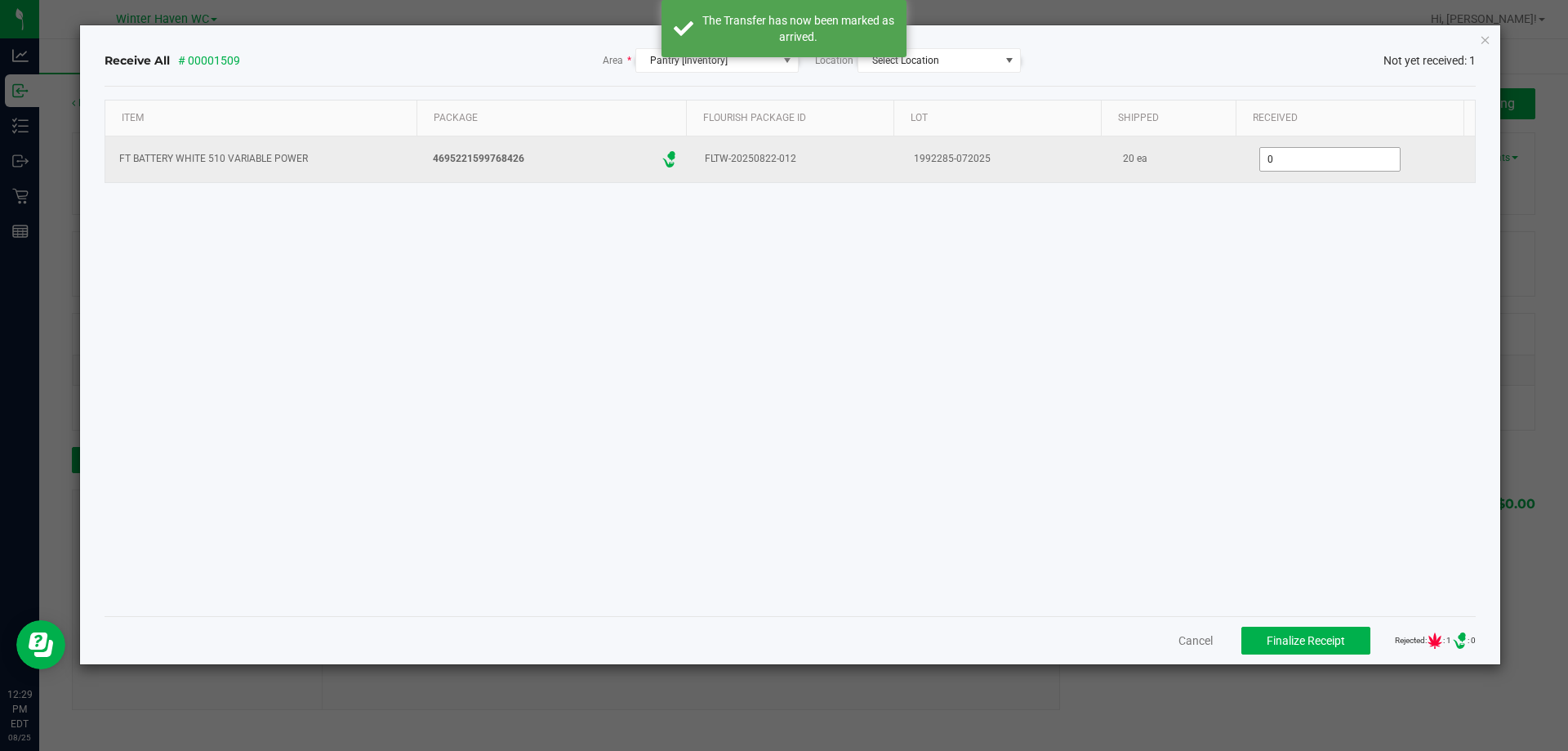
click at [1324, 164] on input "0" at bounding box center [1330, 159] width 140 height 23
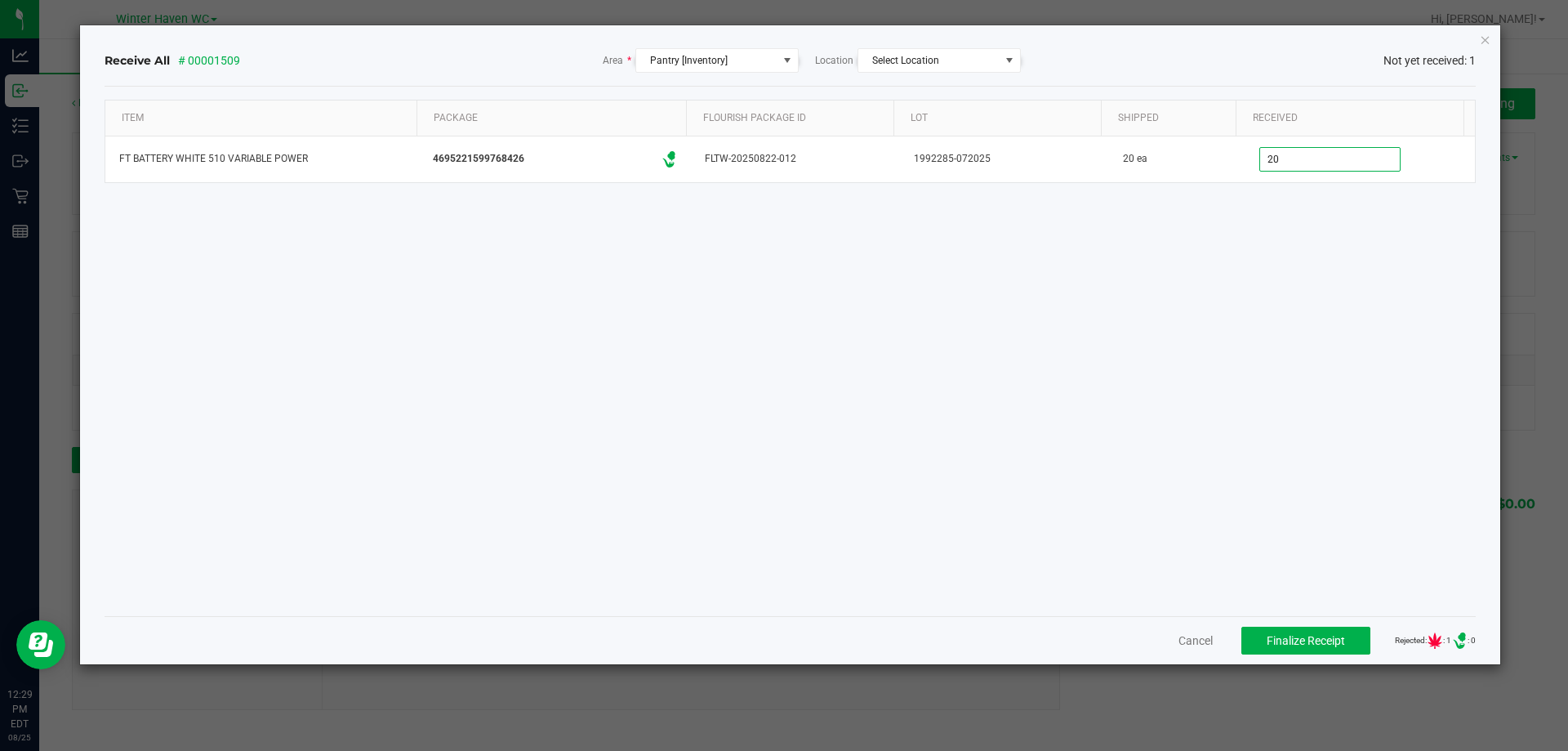
type input "20 ea"
click at [1271, 215] on div "Item Package Flourish Package ID Lot Shipped Received FT BATTERY WHITE 510 VARI…" at bounding box center [791, 352] width 1372 height 503
click at [1285, 628] on button "Finalize Receipt" at bounding box center [1305, 640] width 129 height 28
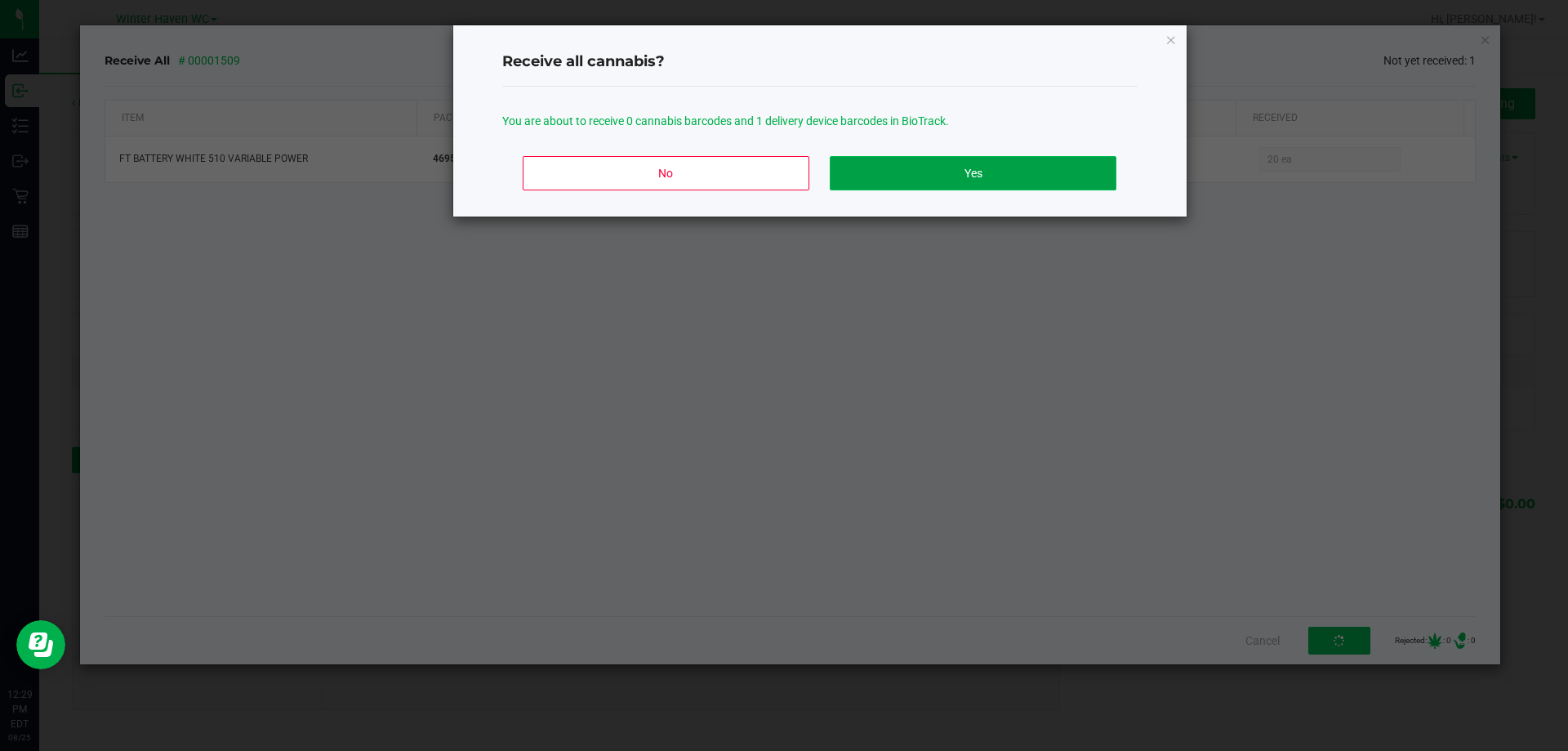
click at [923, 188] on button "Yes" at bounding box center [972, 172] width 286 height 34
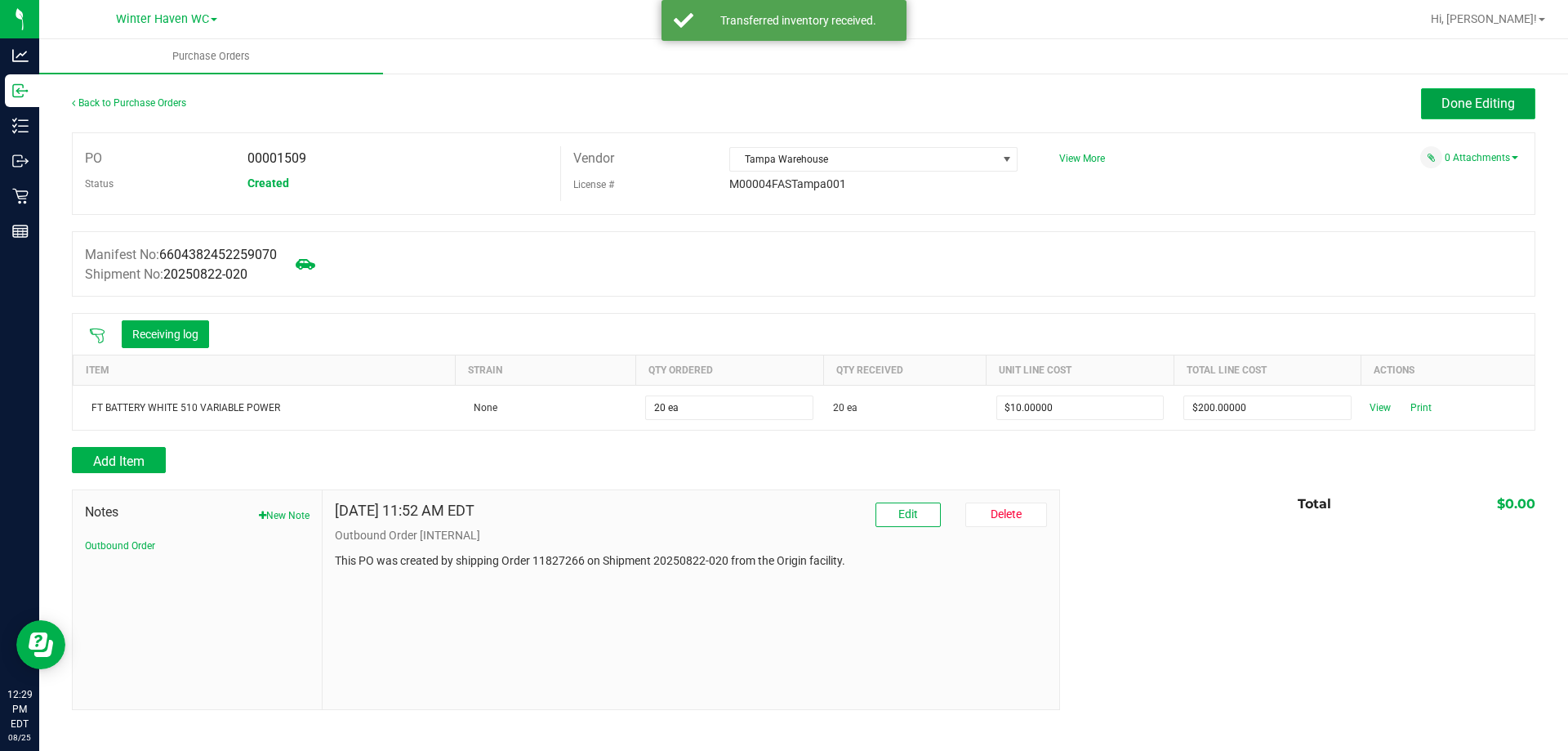
click at [1450, 112] on button "Done Editing" at bounding box center [1478, 104] width 114 height 31
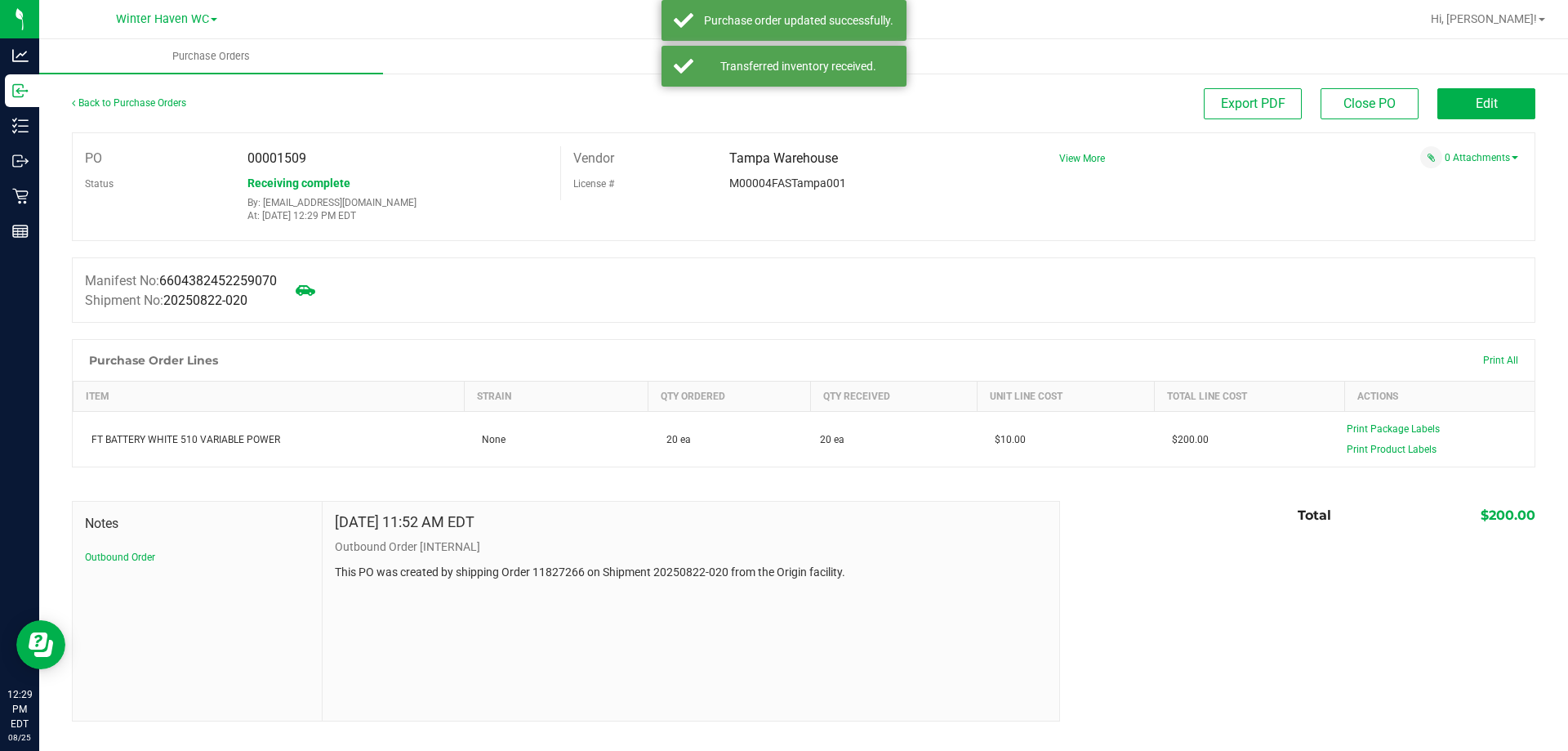
click at [131, 94] on div "Back to Purchase Orders" at bounding box center [255, 103] width 366 height 30
click at [140, 107] on link "Back to Purchase Orders" at bounding box center [129, 103] width 114 height 11
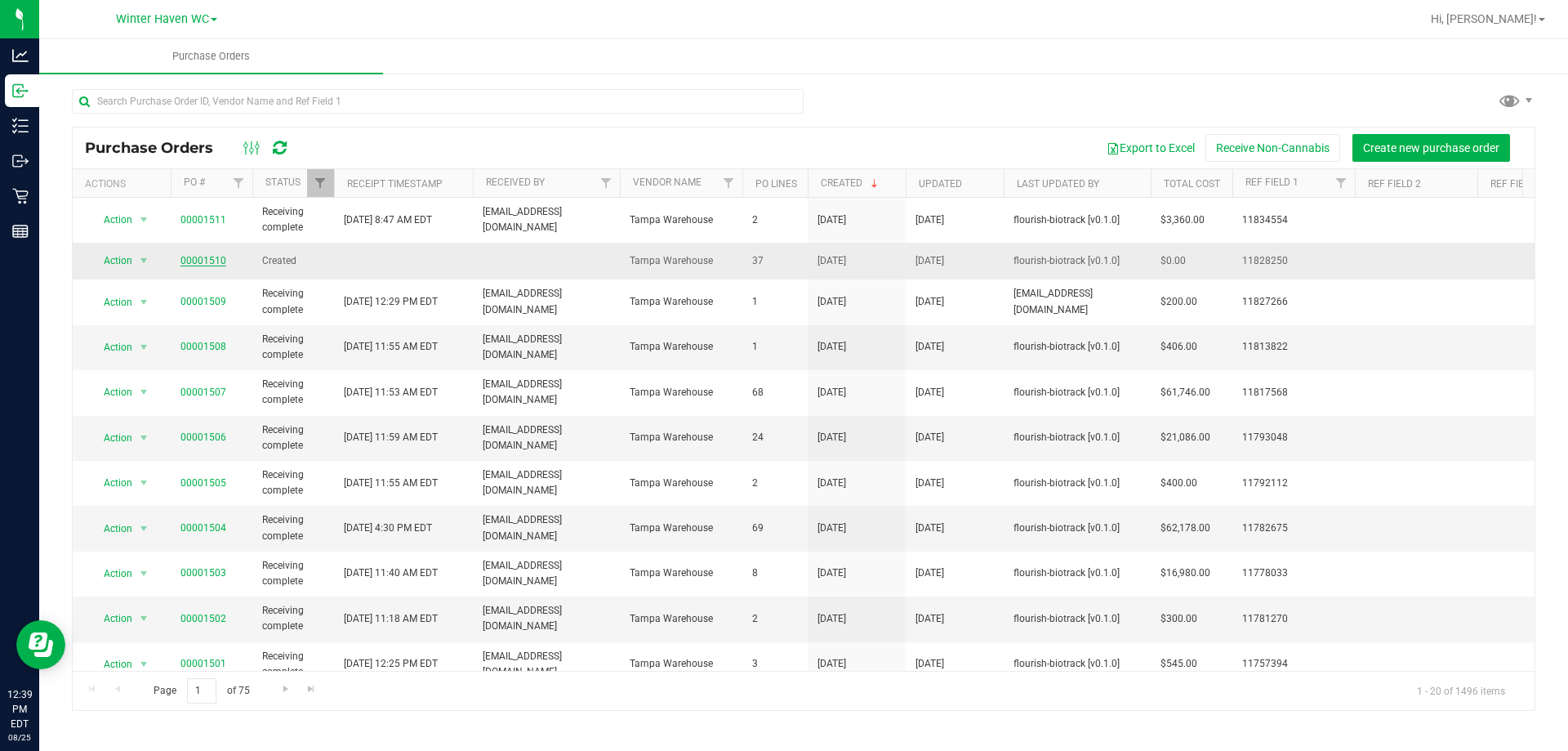
click at [215, 257] on link "00001510" at bounding box center [204, 260] width 46 height 11
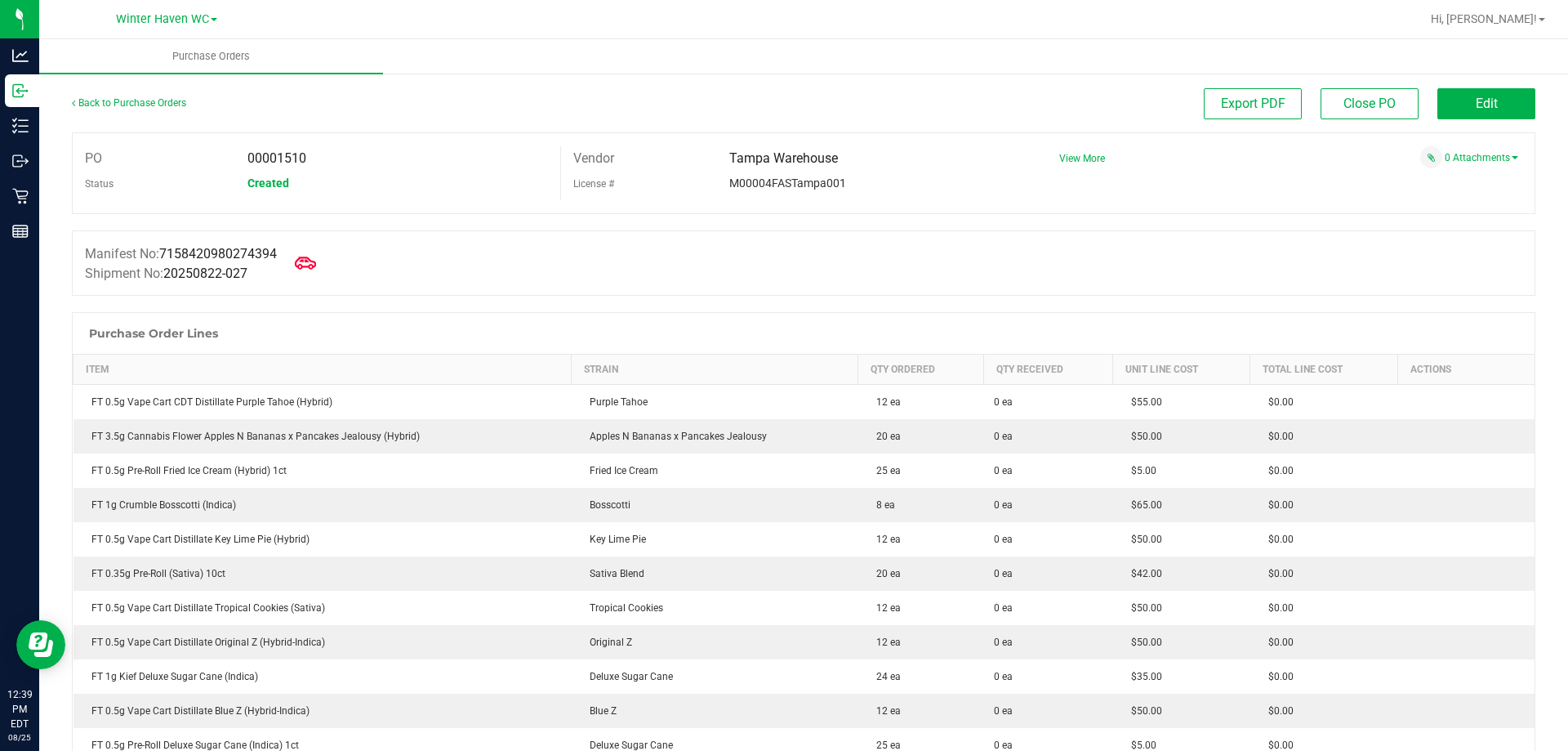
click at [316, 260] on icon at bounding box center [305, 263] width 21 height 21
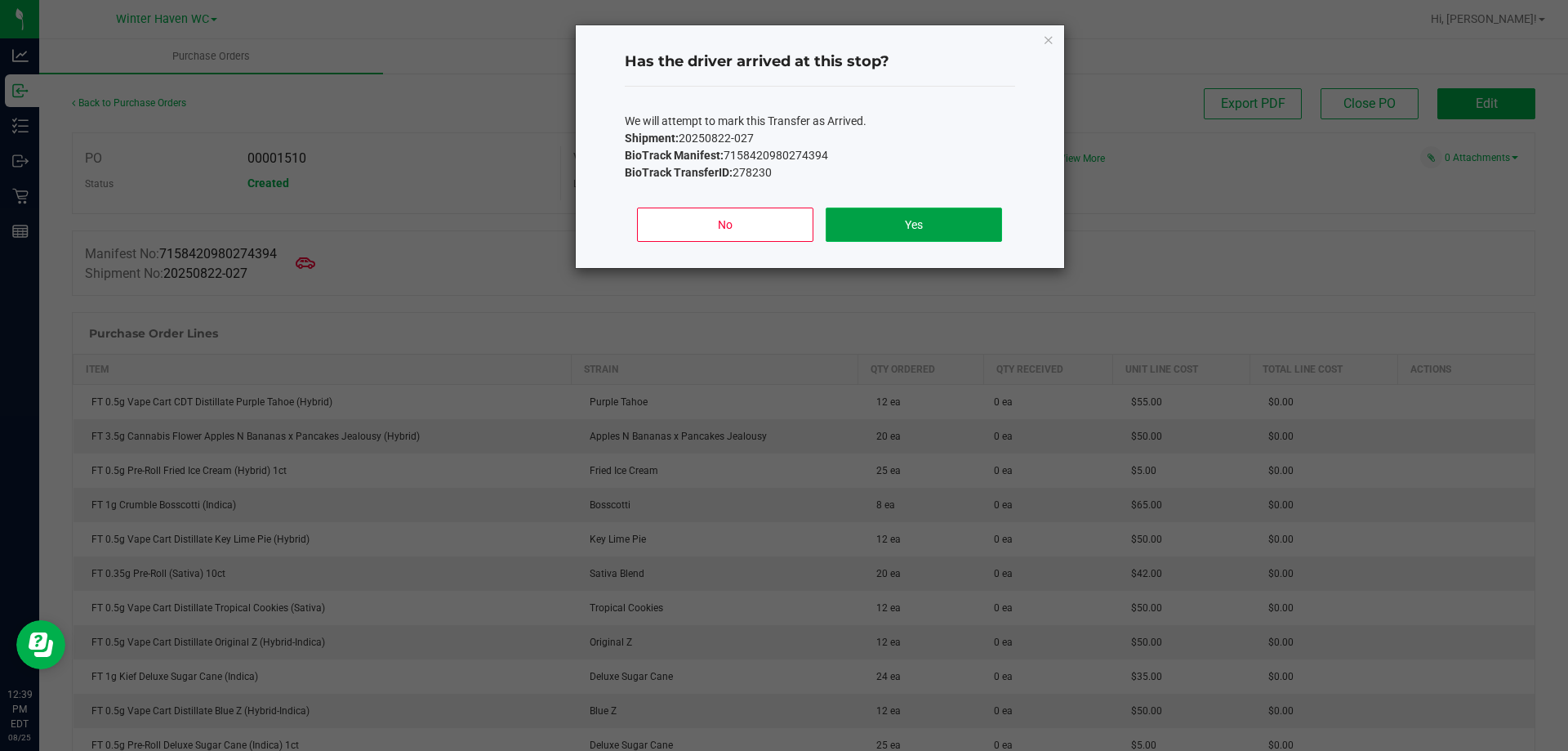
click at [847, 235] on button "Yes" at bounding box center [913, 225] width 176 height 34
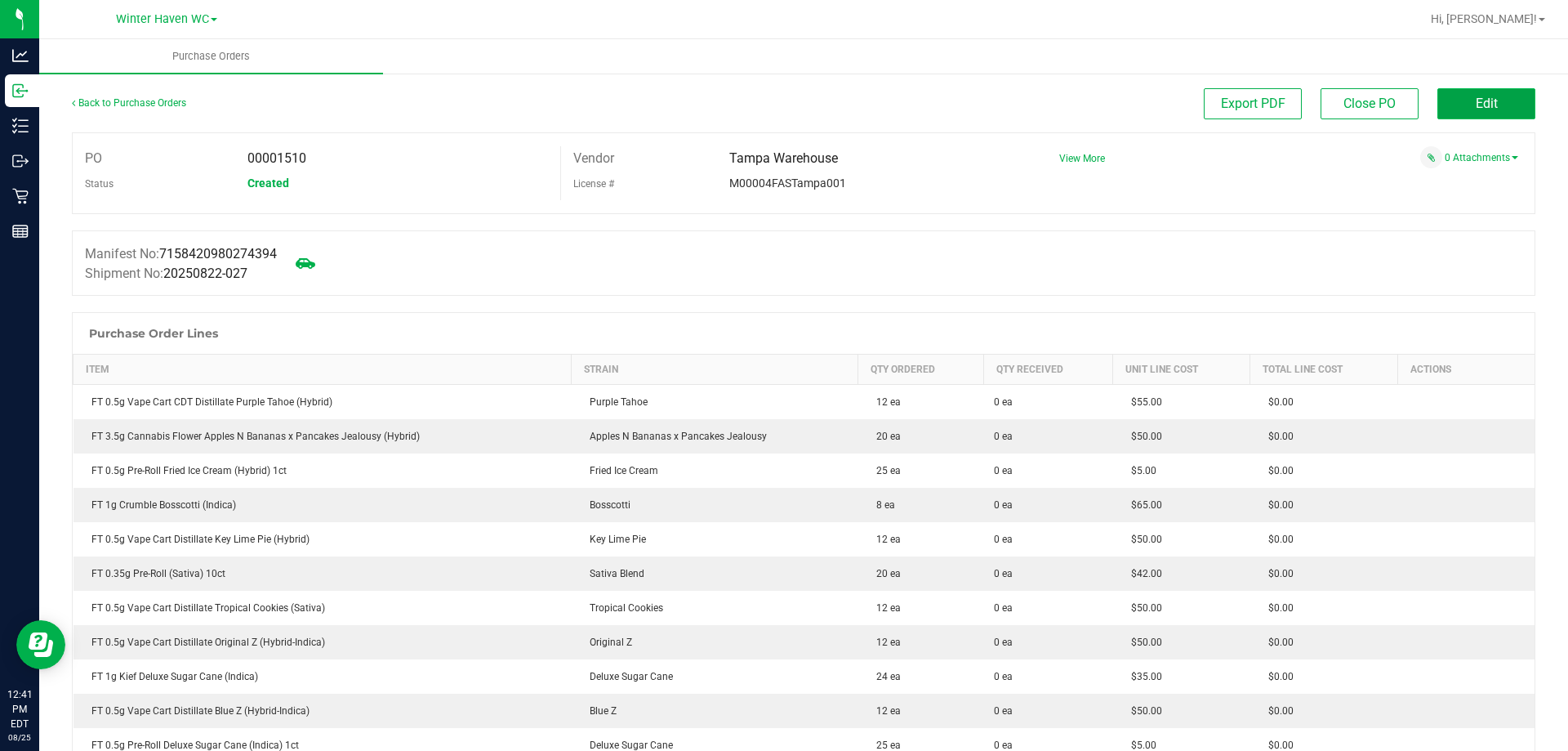
click at [1476, 115] on button "Edit" at bounding box center [1486, 104] width 98 height 31
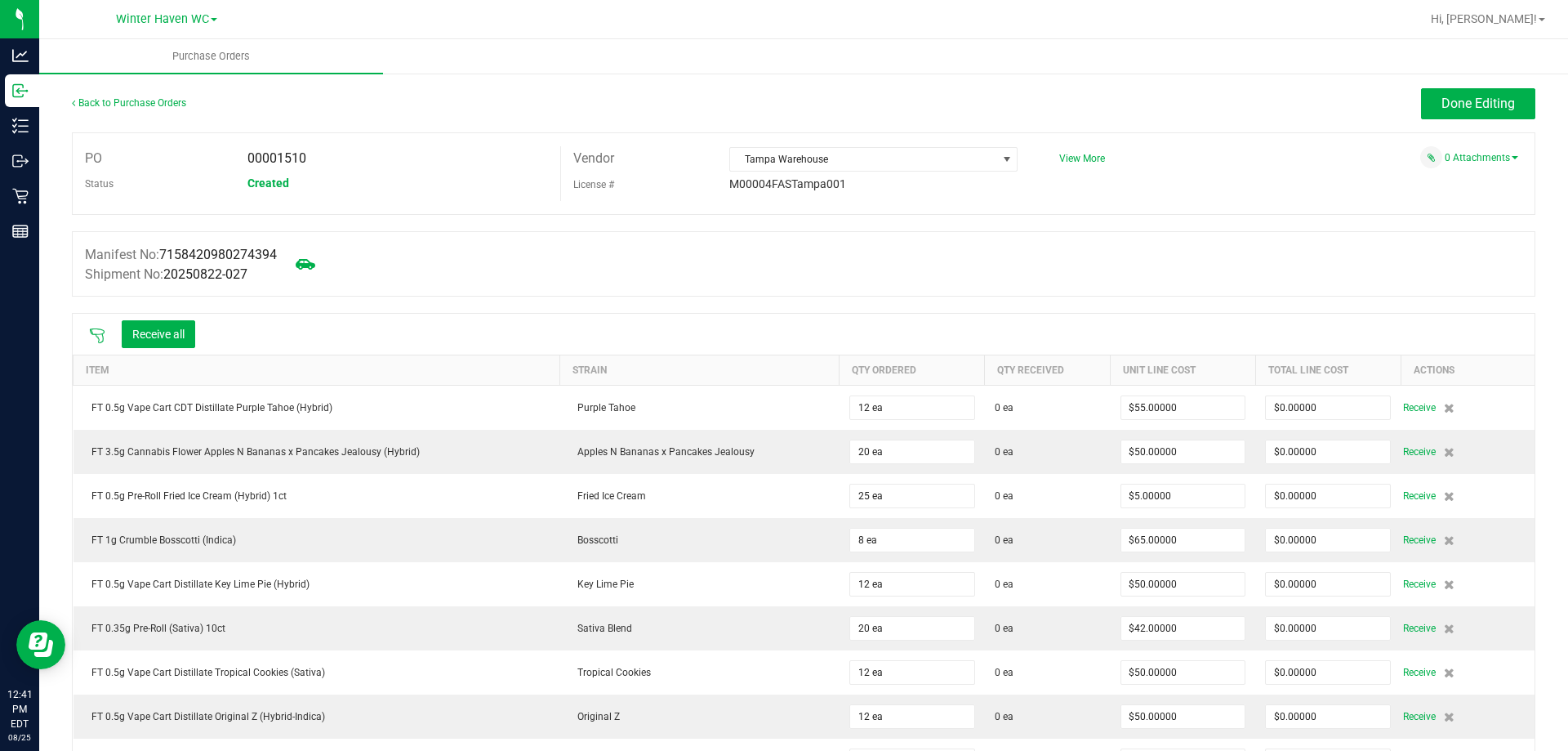
click at [103, 334] on icon at bounding box center [97, 336] width 17 height 17
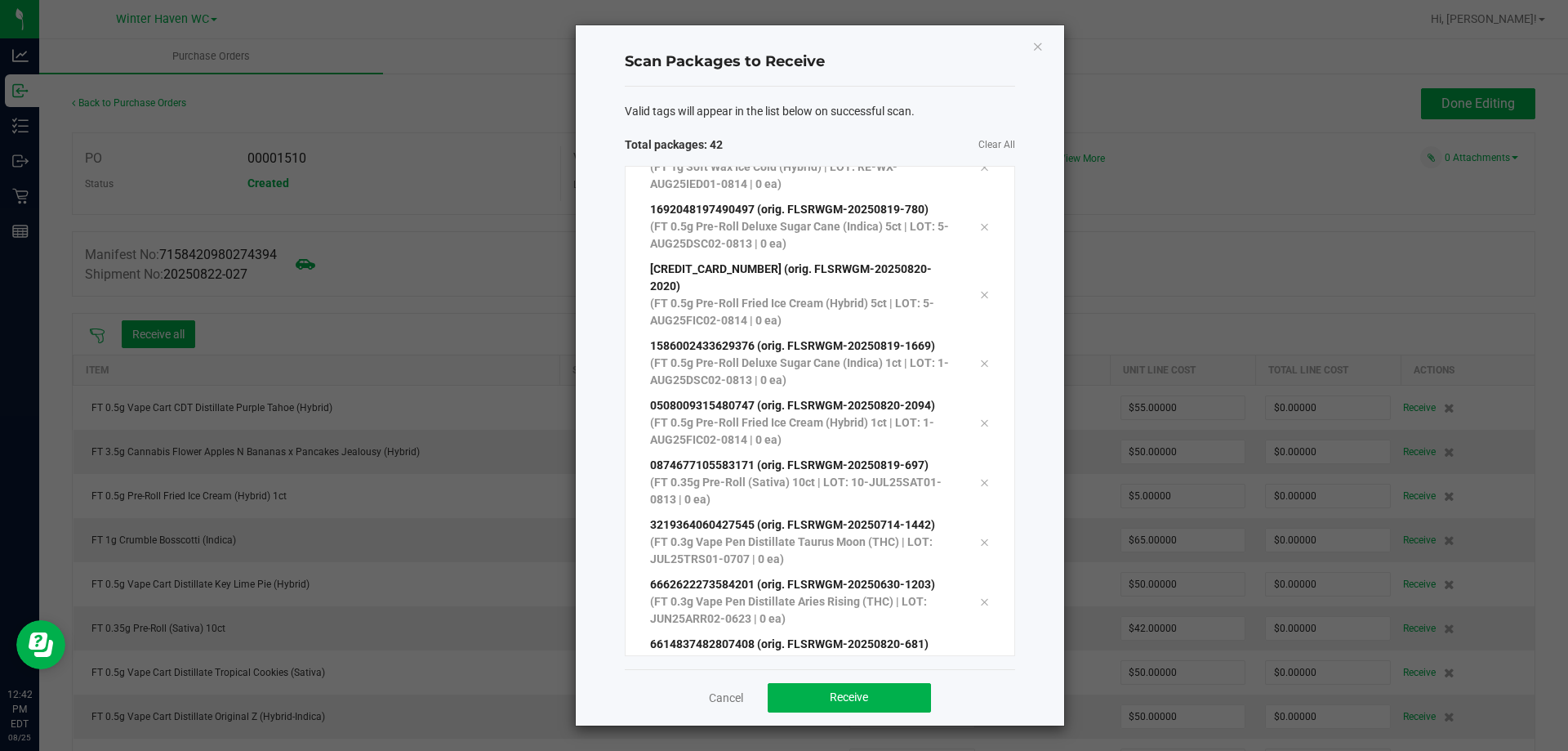
scroll to position [2058, 0]
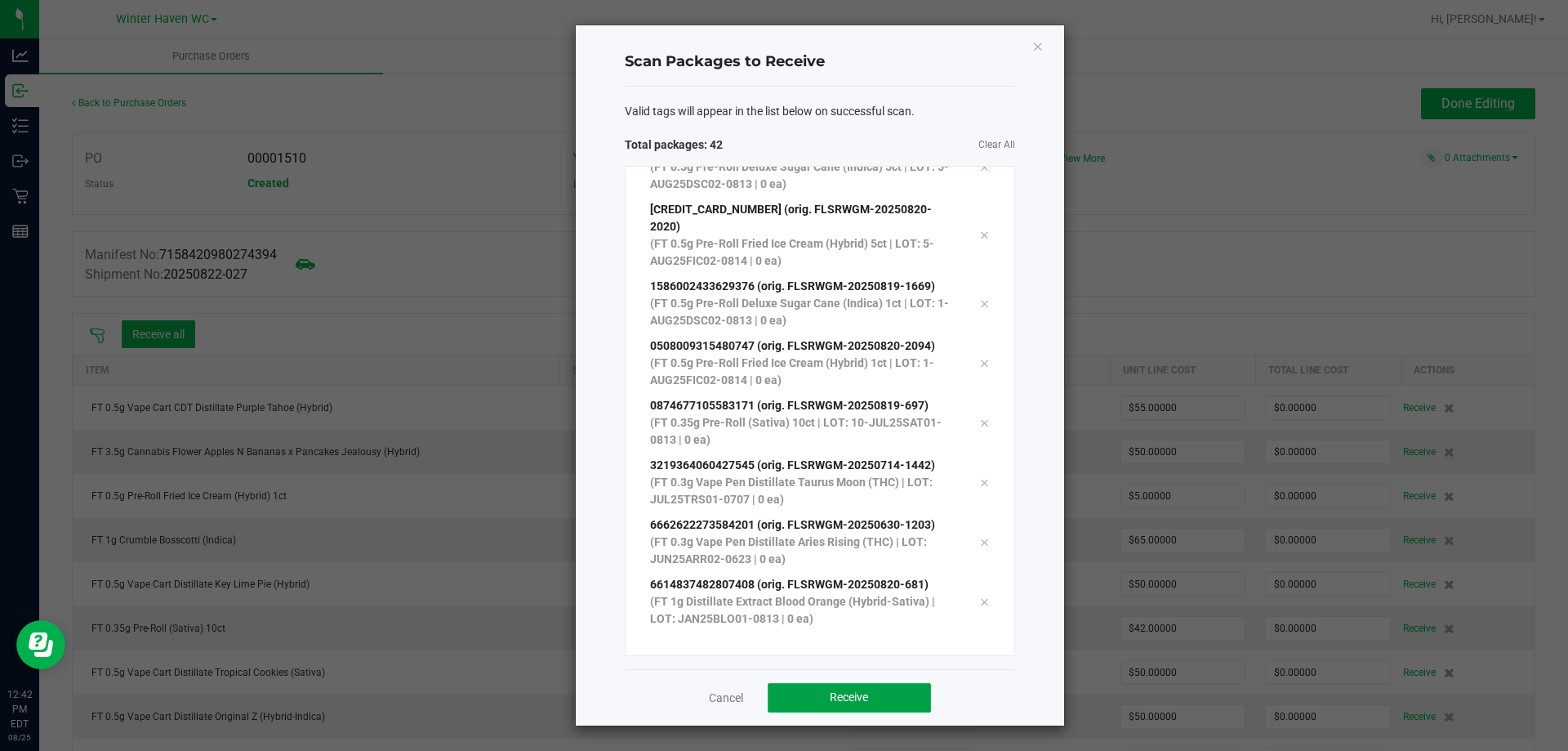
click at [865, 695] on span "Receive" at bounding box center [849, 697] width 38 height 13
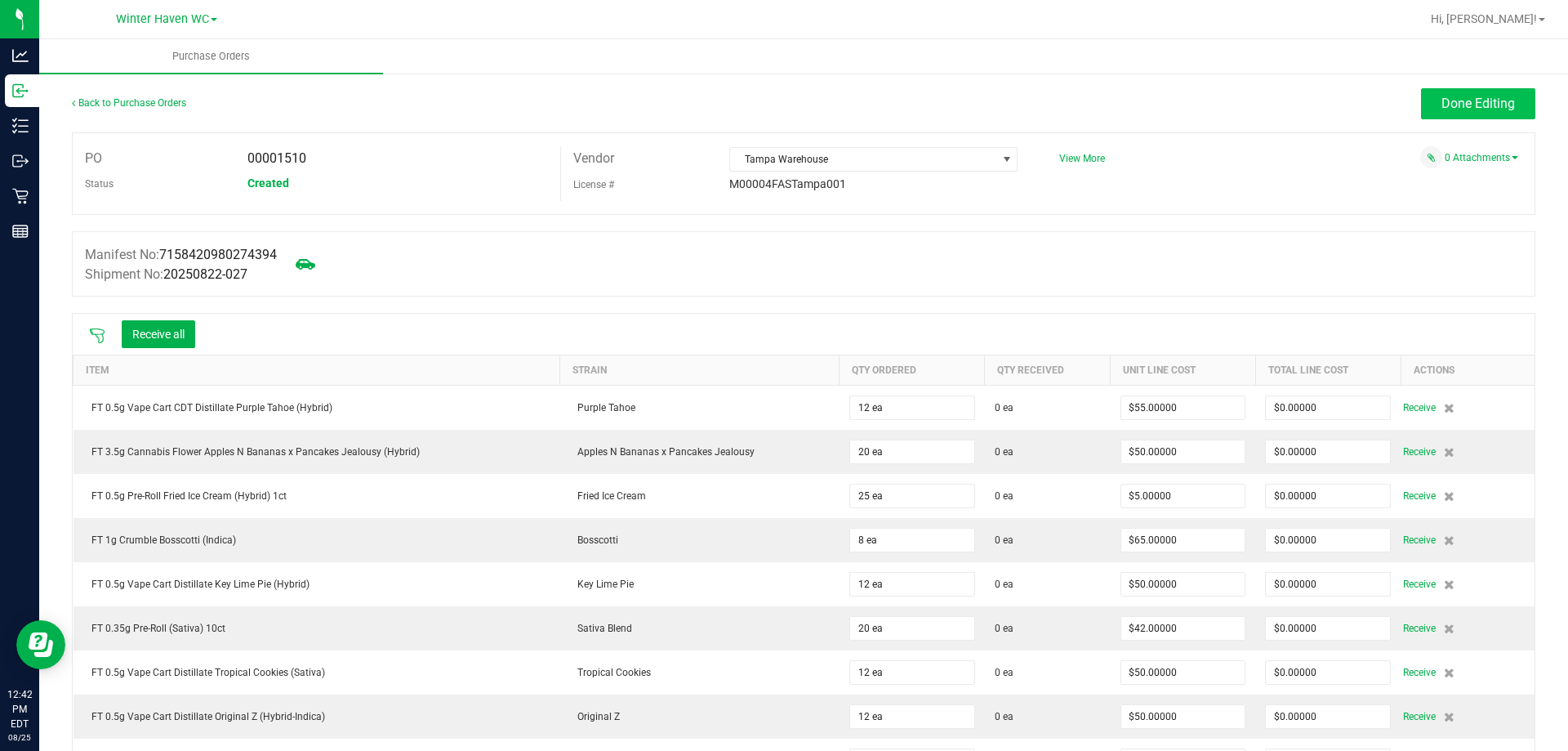
click at [1409, 101] on div "Done Editing" at bounding box center [986, 104] width 1098 height 31
click at [1421, 107] on button "Done Editing" at bounding box center [1478, 104] width 114 height 31
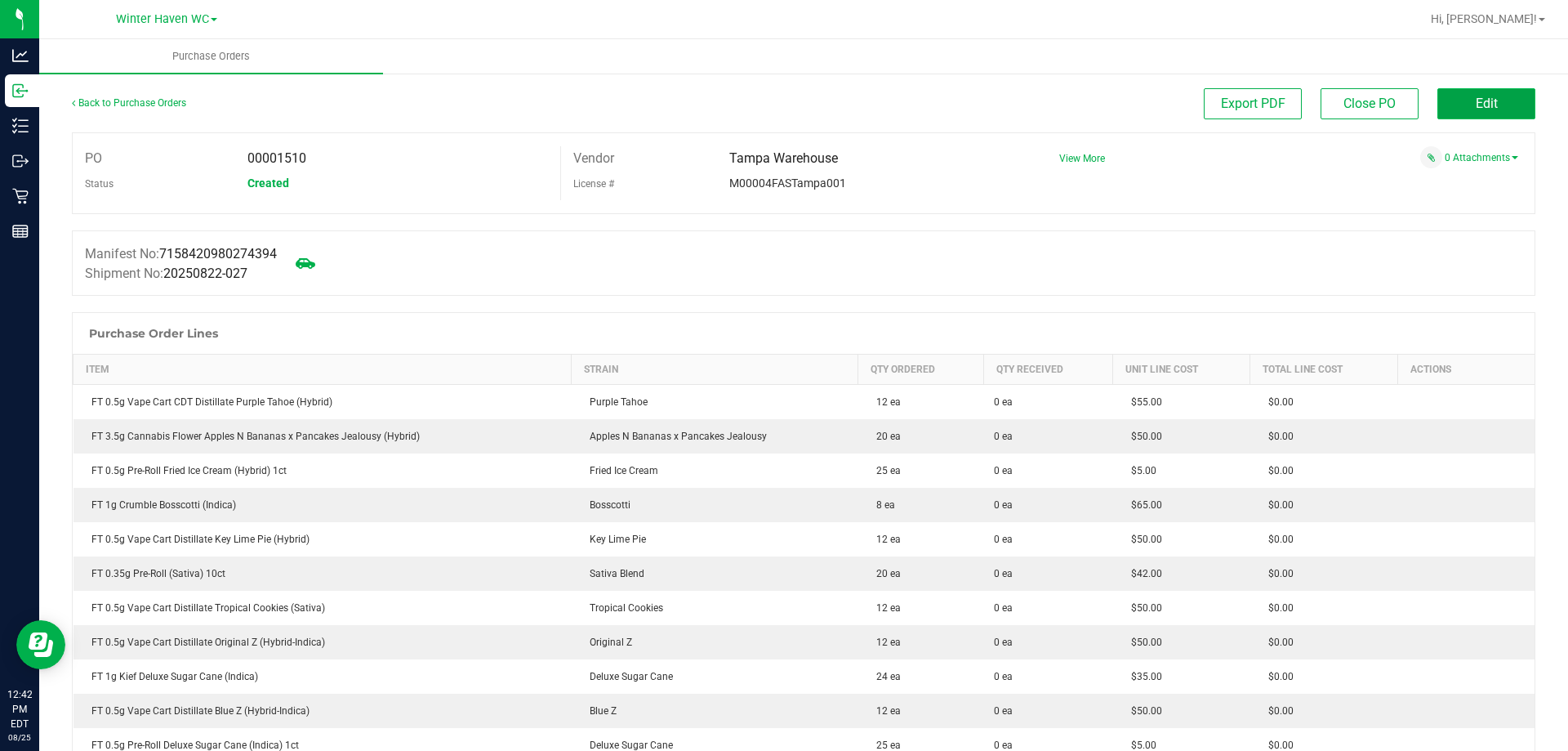
click at [1476, 105] on span "Edit" at bounding box center [1486, 104] width 22 height 16
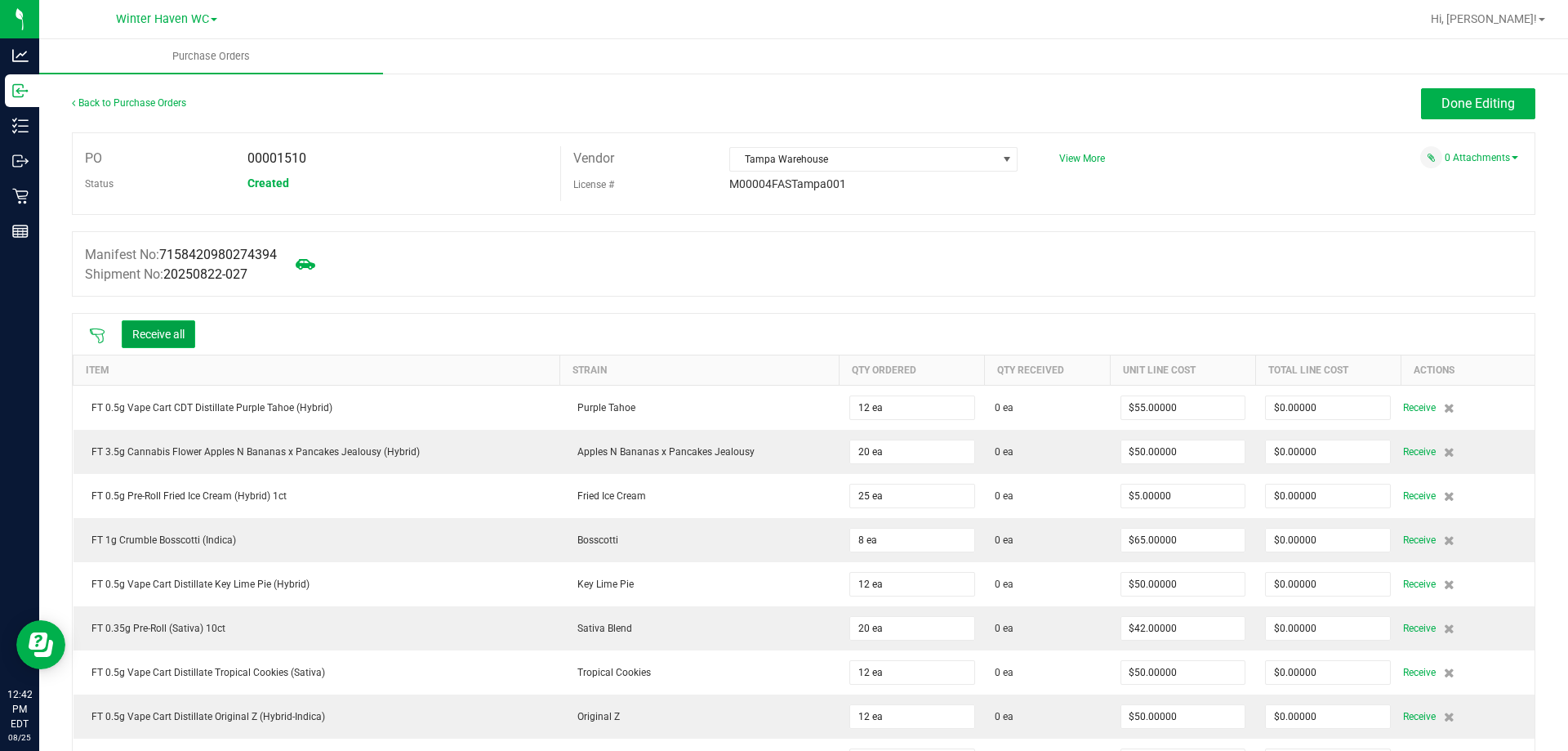
click at [181, 335] on button "Receive all" at bounding box center [158, 334] width 74 height 28
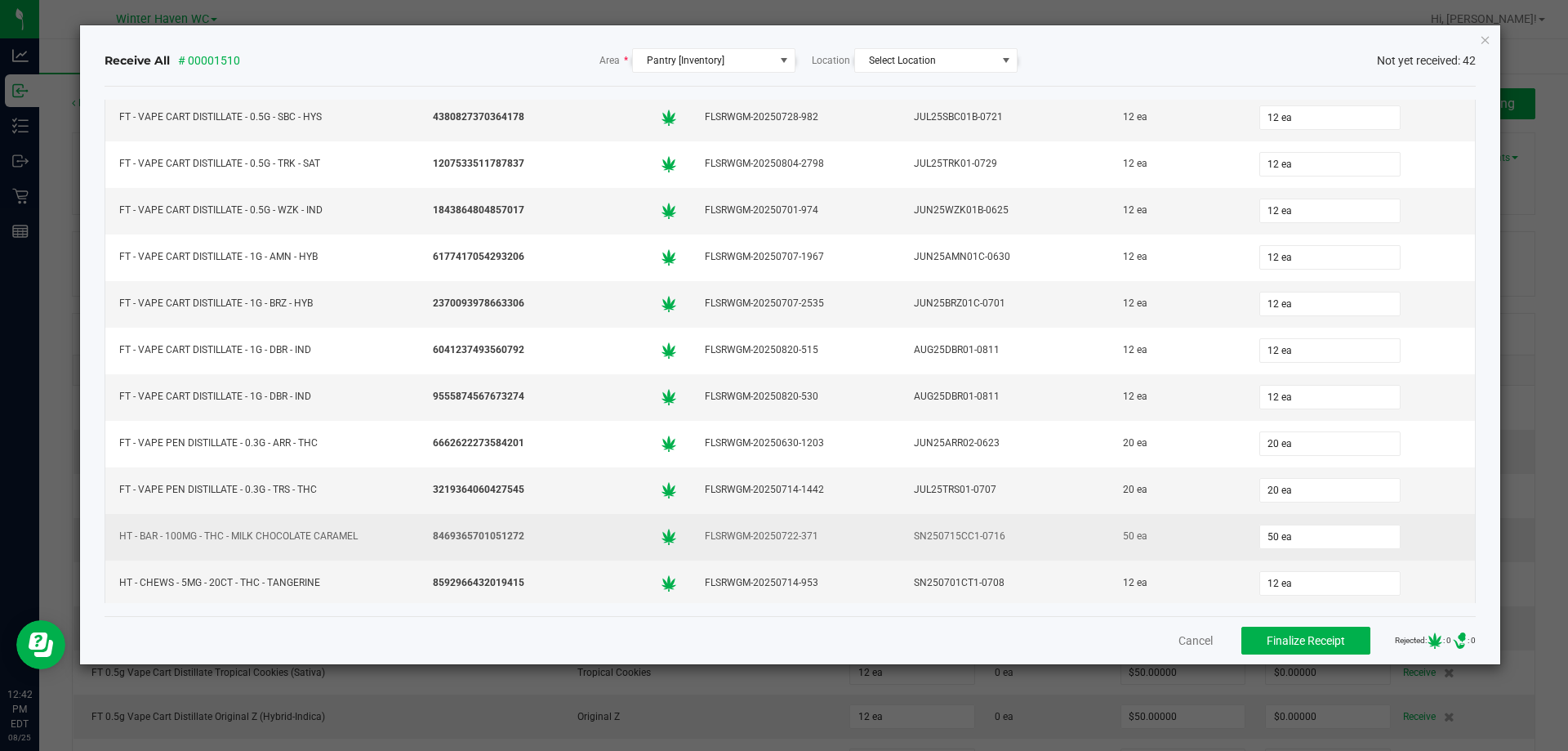
scroll to position [1490, 0]
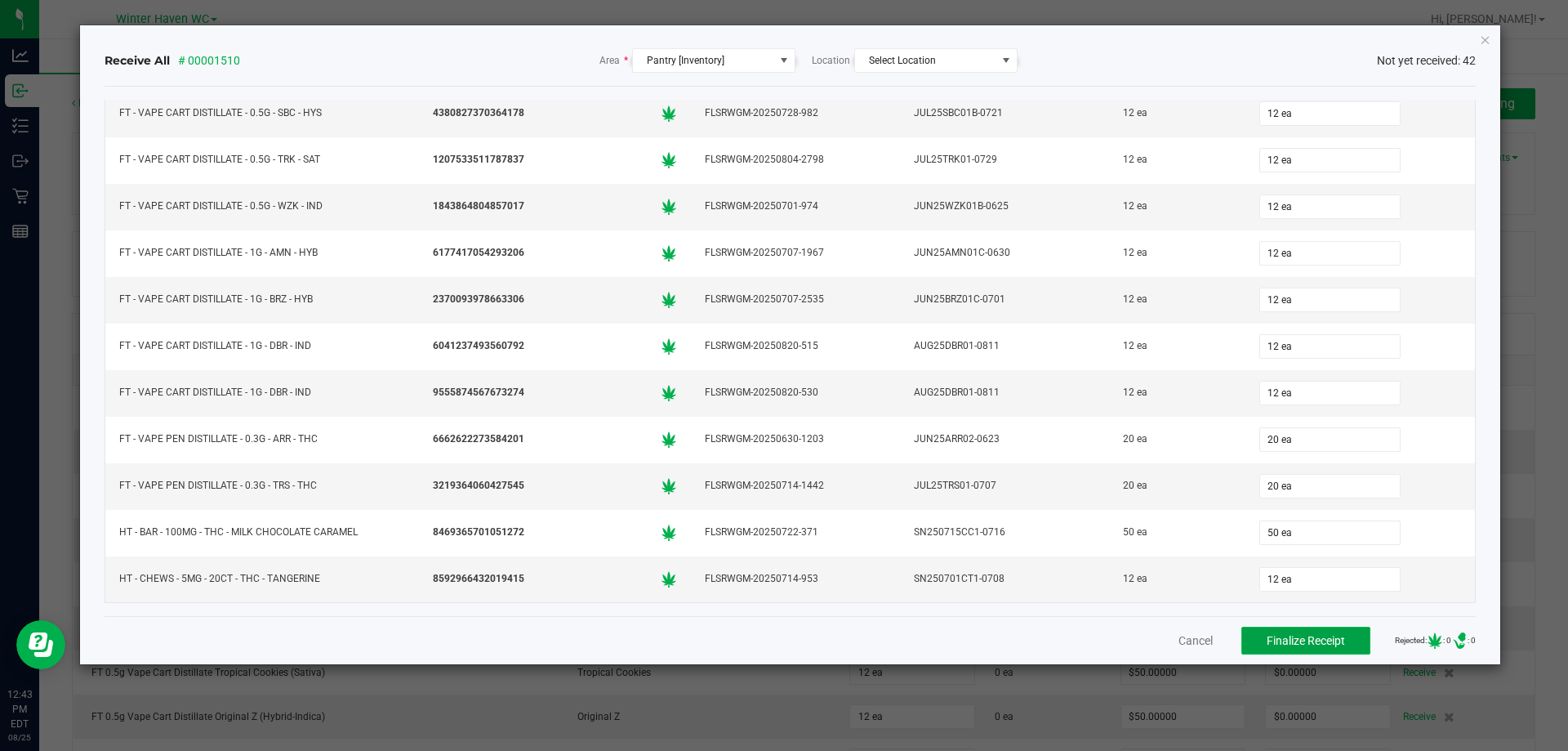
click at [1267, 637] on span "Finalize Receipt" at bounding box center [1306, 640] width 78 height 13
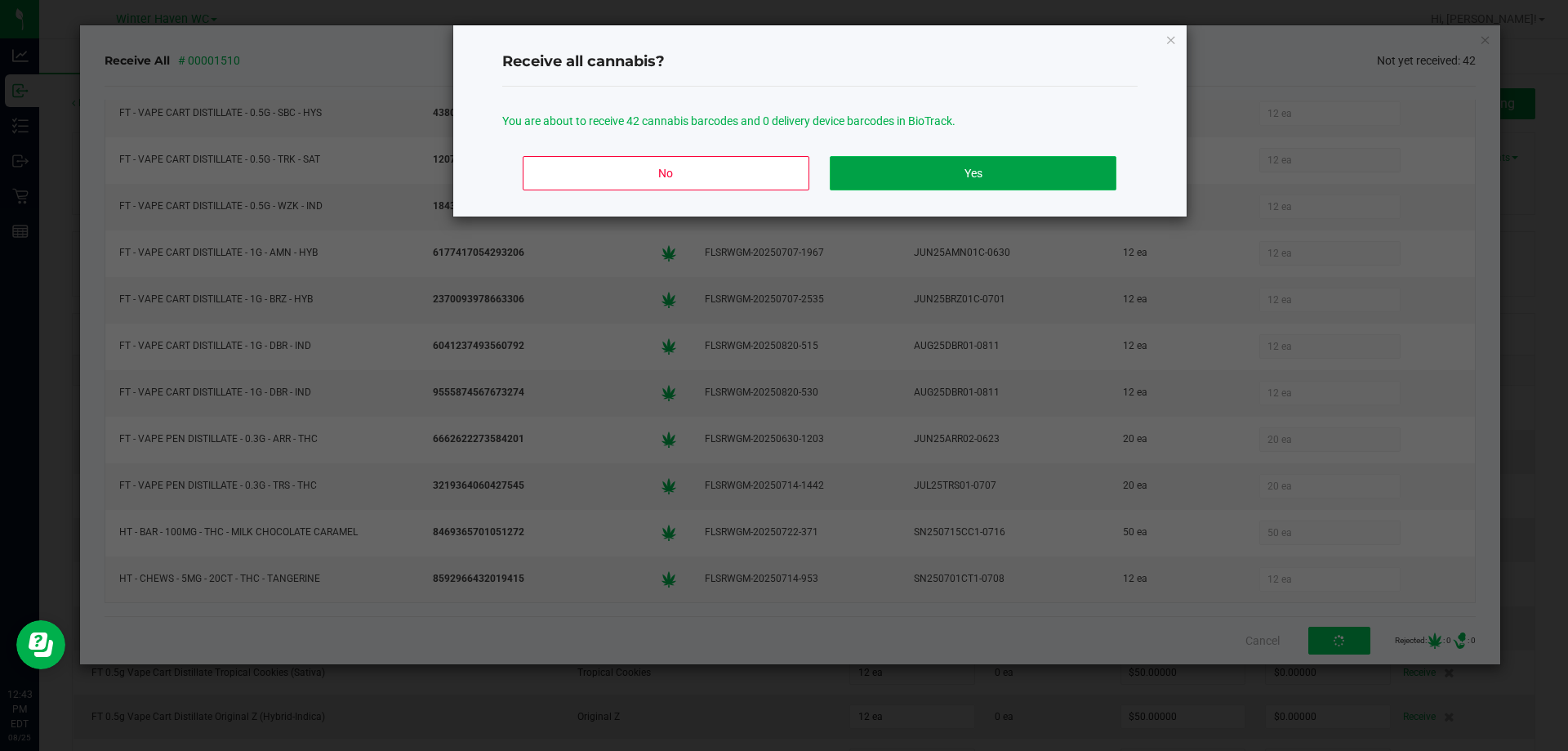
click at [937, 158] on button "Yes" at bounding box center [972, 172] width 286 height 34
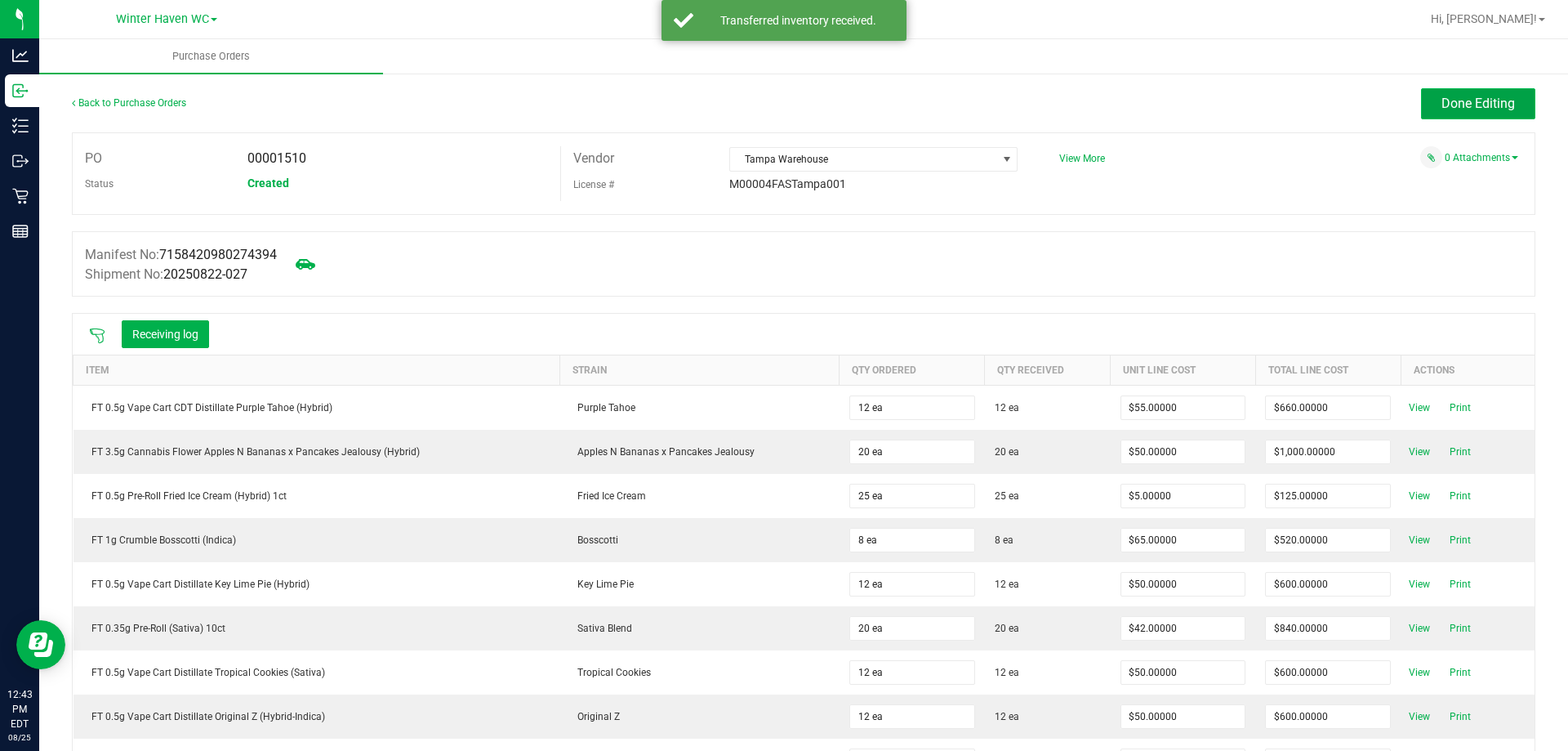
click at [1431, 90] on button "Done Editing" at bounding box center [1478, 104] width 114 height 31
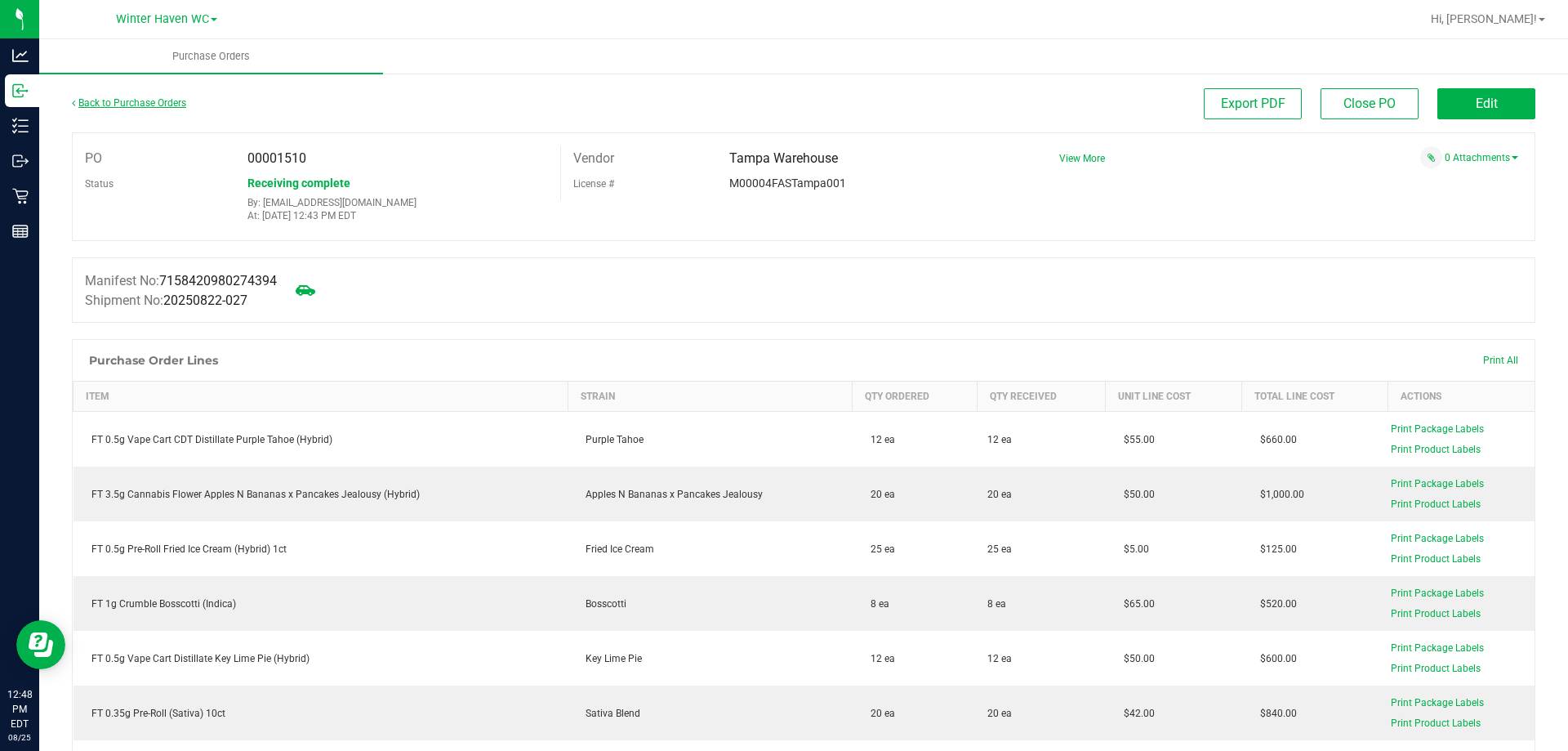
click at [170, 101] on link "Back to Purchase Orders" at bounding box center [129, 103] width 114 height 11
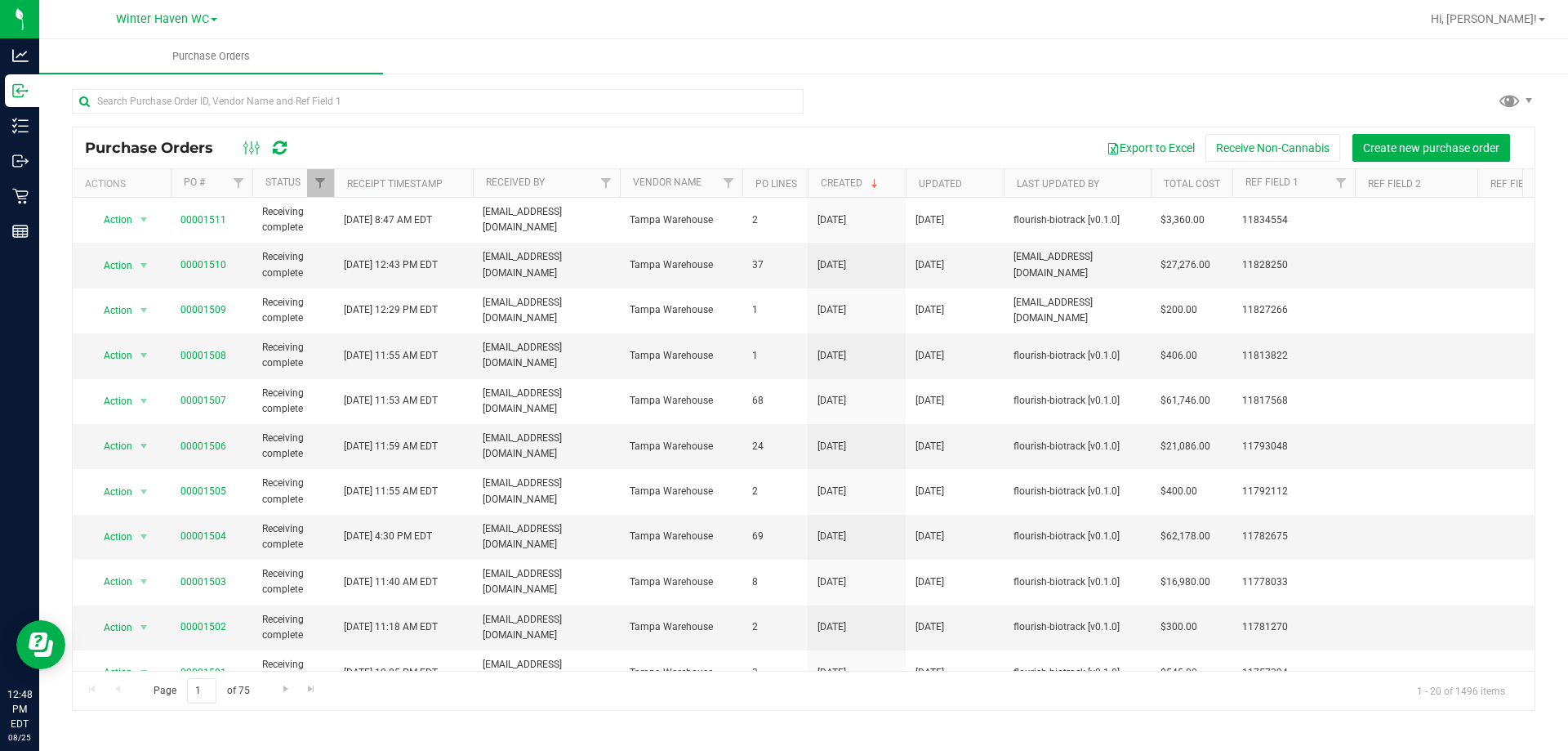
click at [591, 132] on div "Purchase Orders Export to Excel Receive Non-Cannabis Create new purchase order" at bounding box center [804, 147] width 1462 height 41
